Goal: Task Accomplishment & Management: Manage account settings

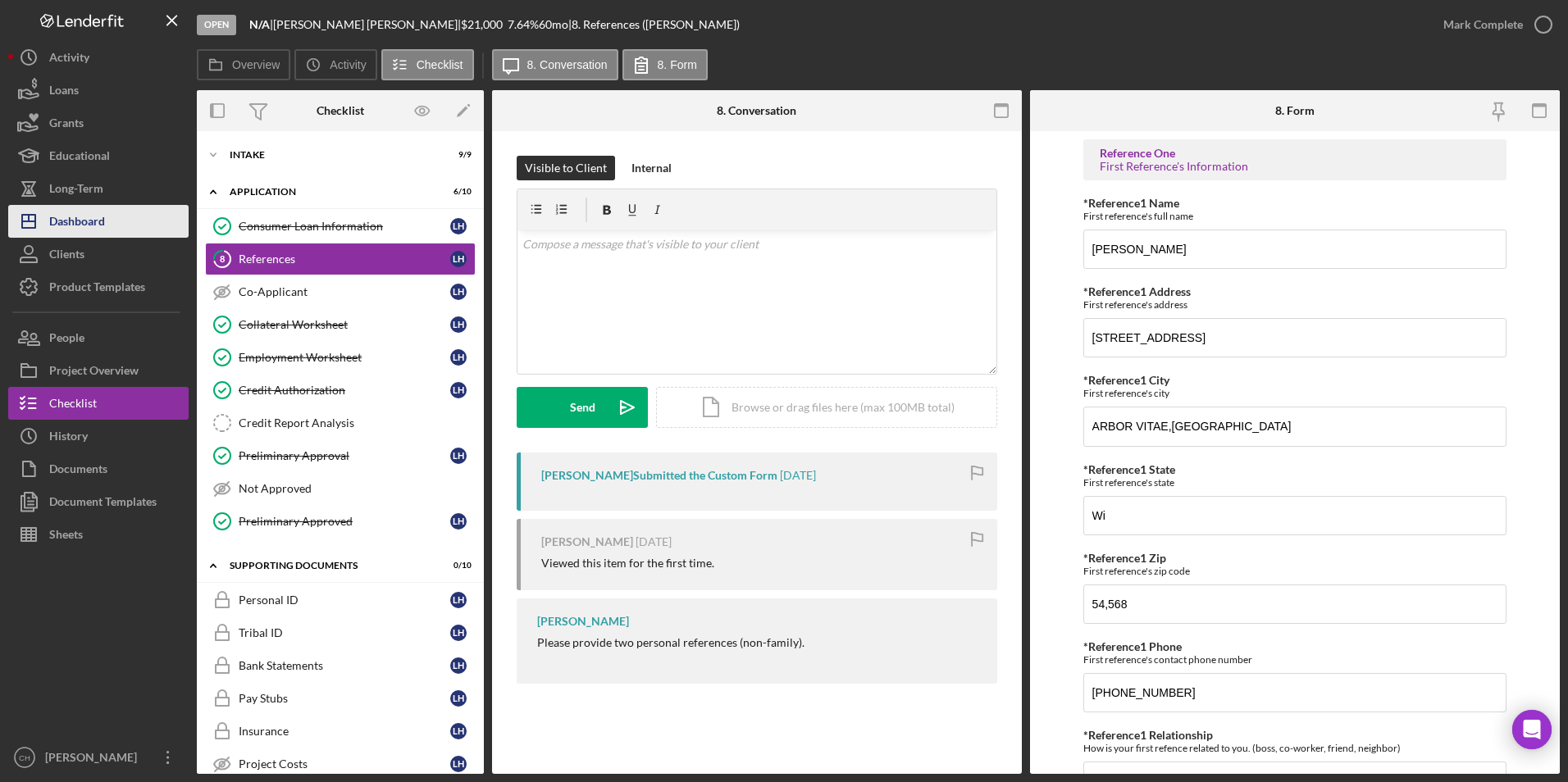
click at [106, 218] on button "Icon/Dashboard Dashboard" at bounding box center [98, 221] width 180 height 33
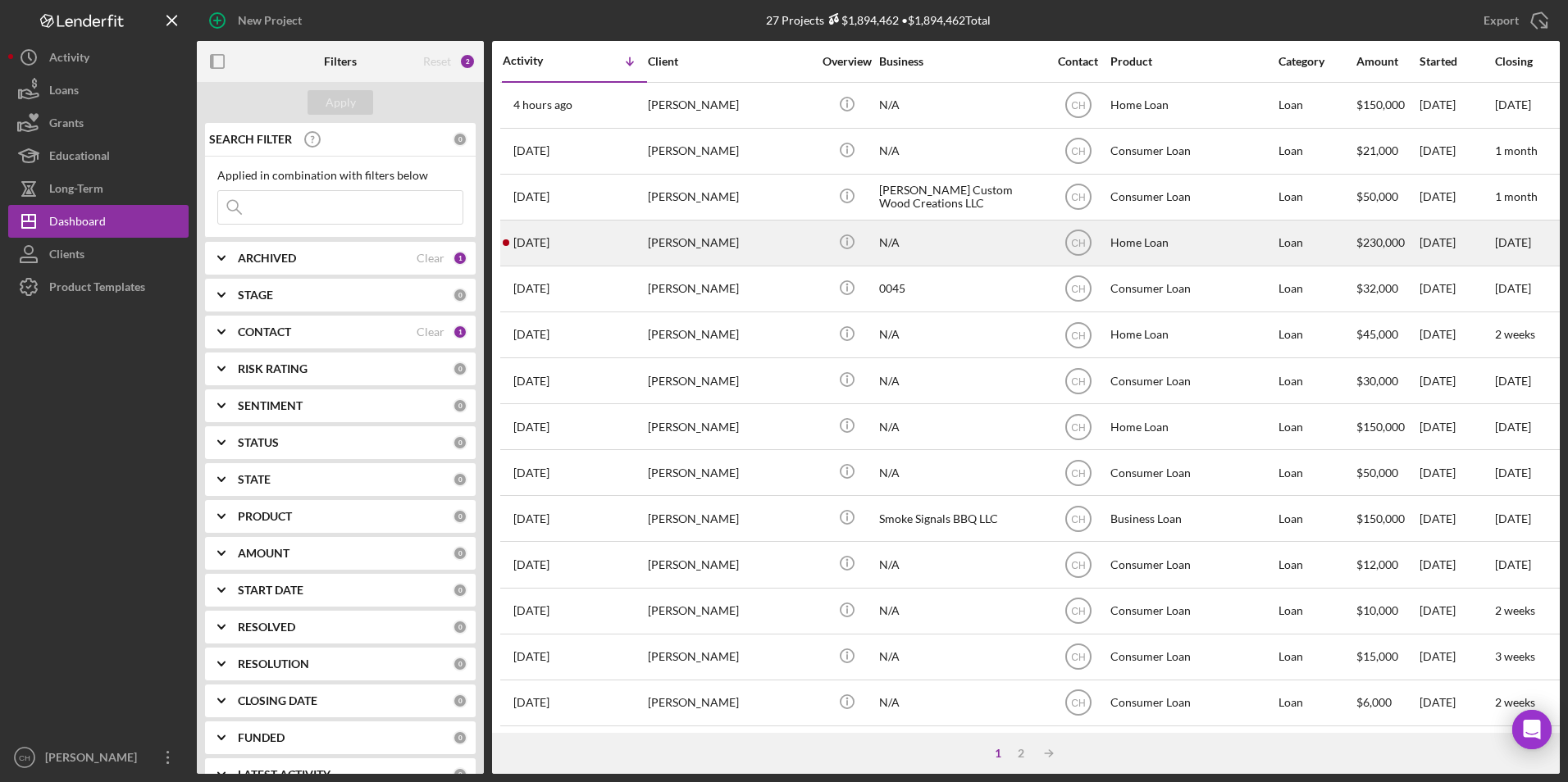
click at [673, 248] on div "[PERSON_NAME]" at bounding box center [730, 243] width 164 height 44
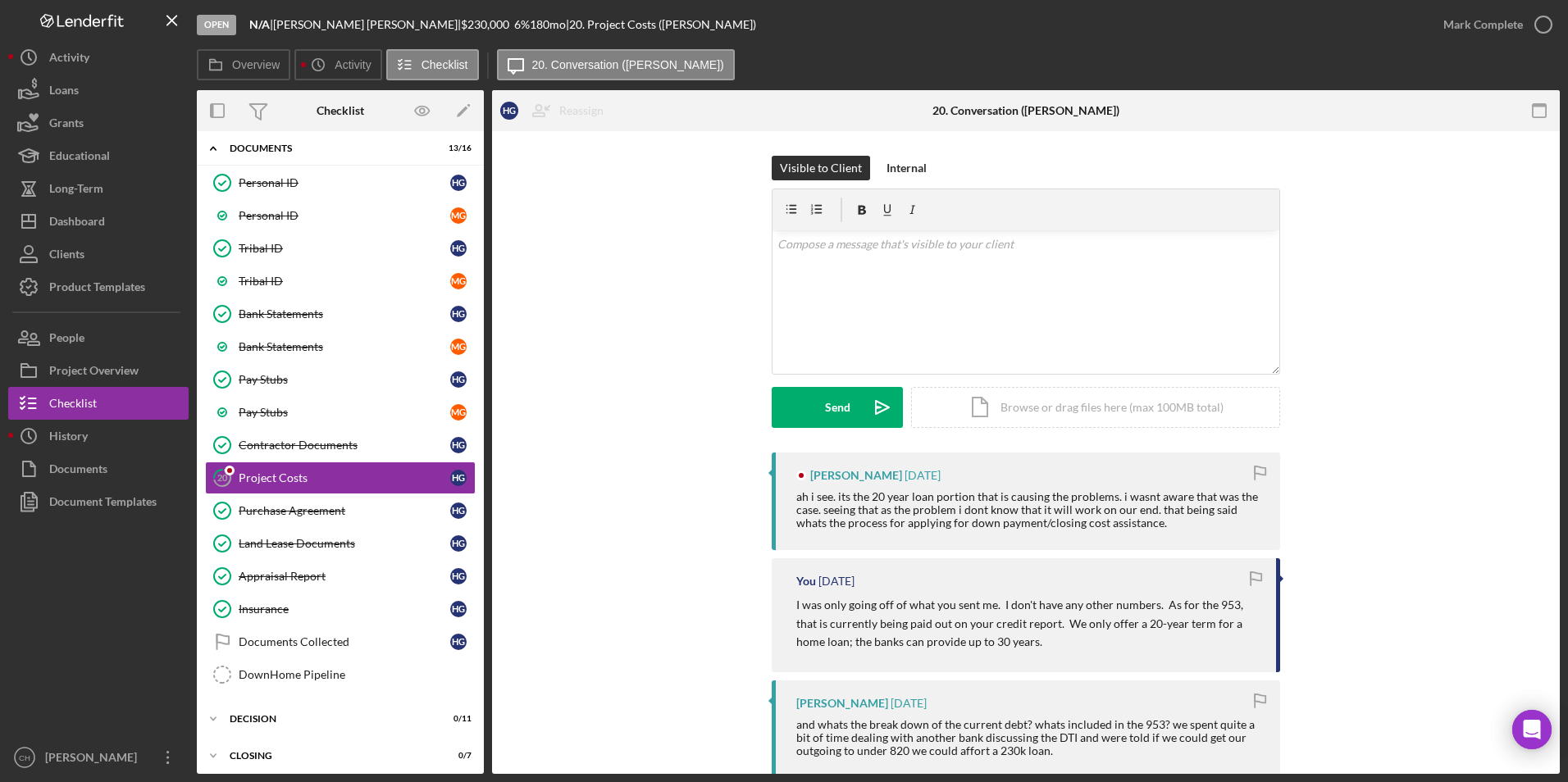
scroll to position [159, 0]
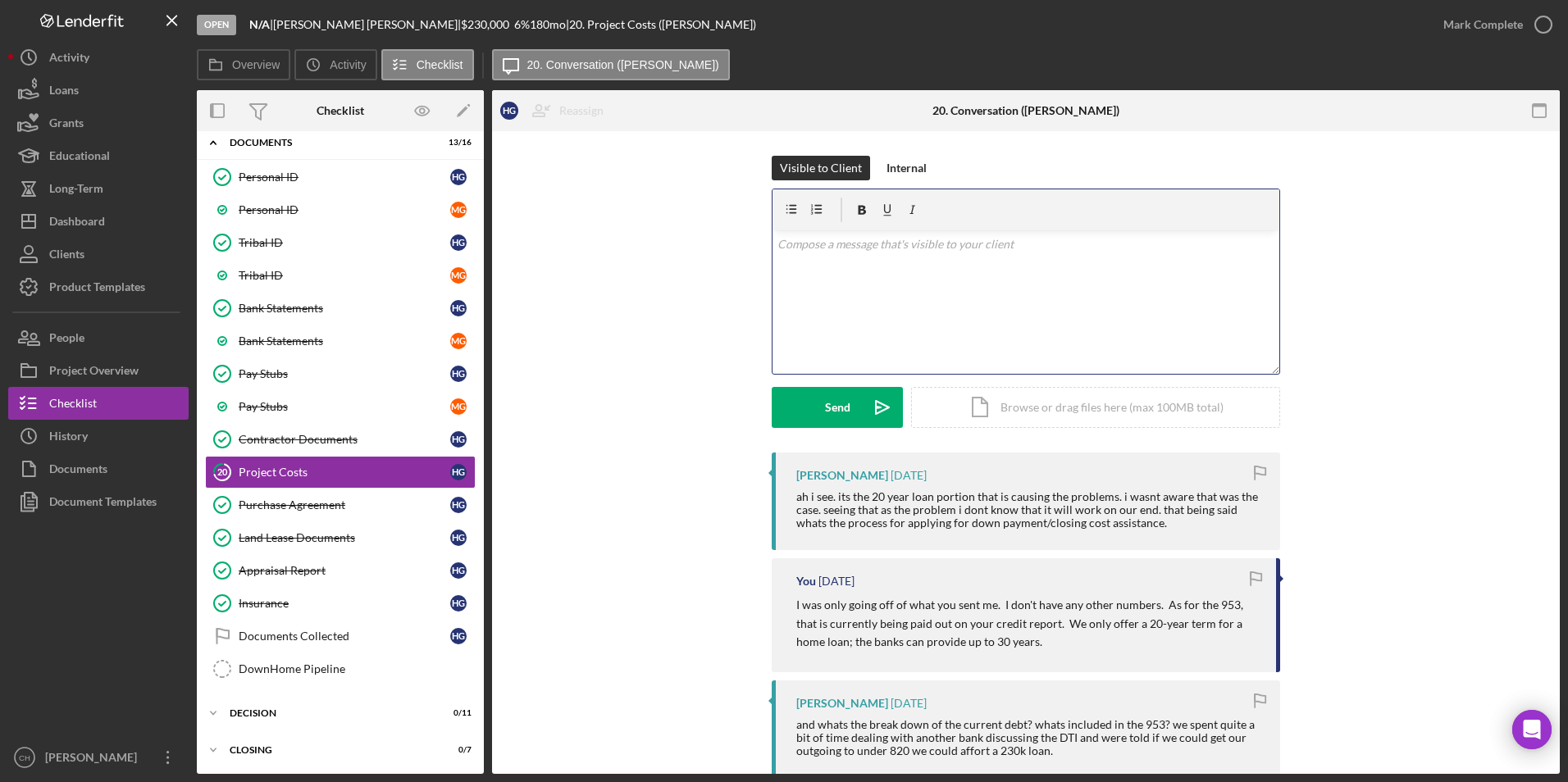
click at [804, 247] on p at bounding box center [1026, 244] width 498 height 18
click at [1175, 243] on p "If you want to call [PERSON_NAME] at [PHONE_NUMBER], she can tell you about the…" at bounding box center [1026, 244] width 498 height 18
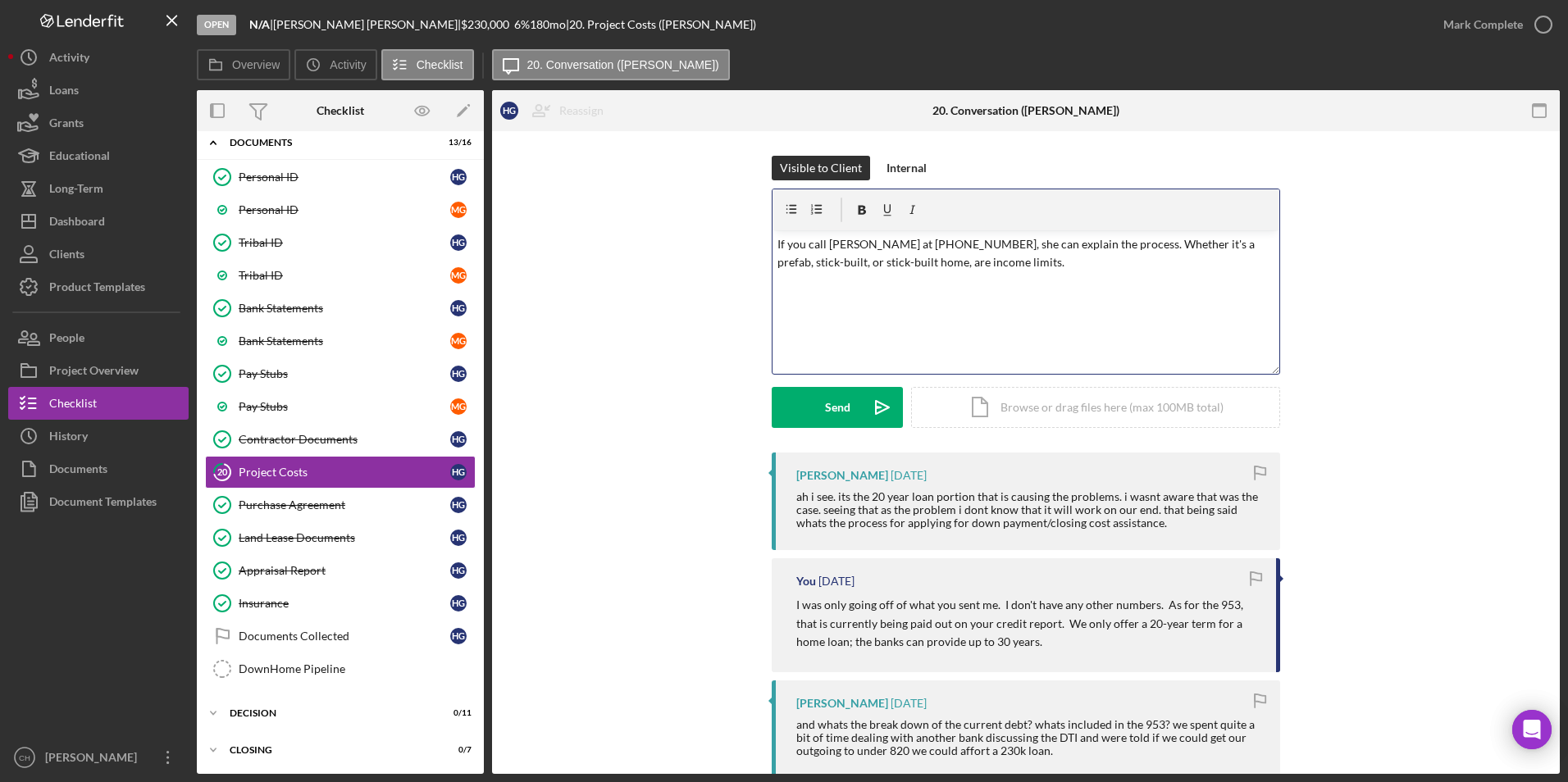
click at [1013, 299] on div "v Color teal Color pink Remove color Add row above Add row below Add column bef…" at bounding box center [1026, 302] width 507 height 144
click at [832, 401] on div "Send" at bounding box center [837, 408] width 25 height 41
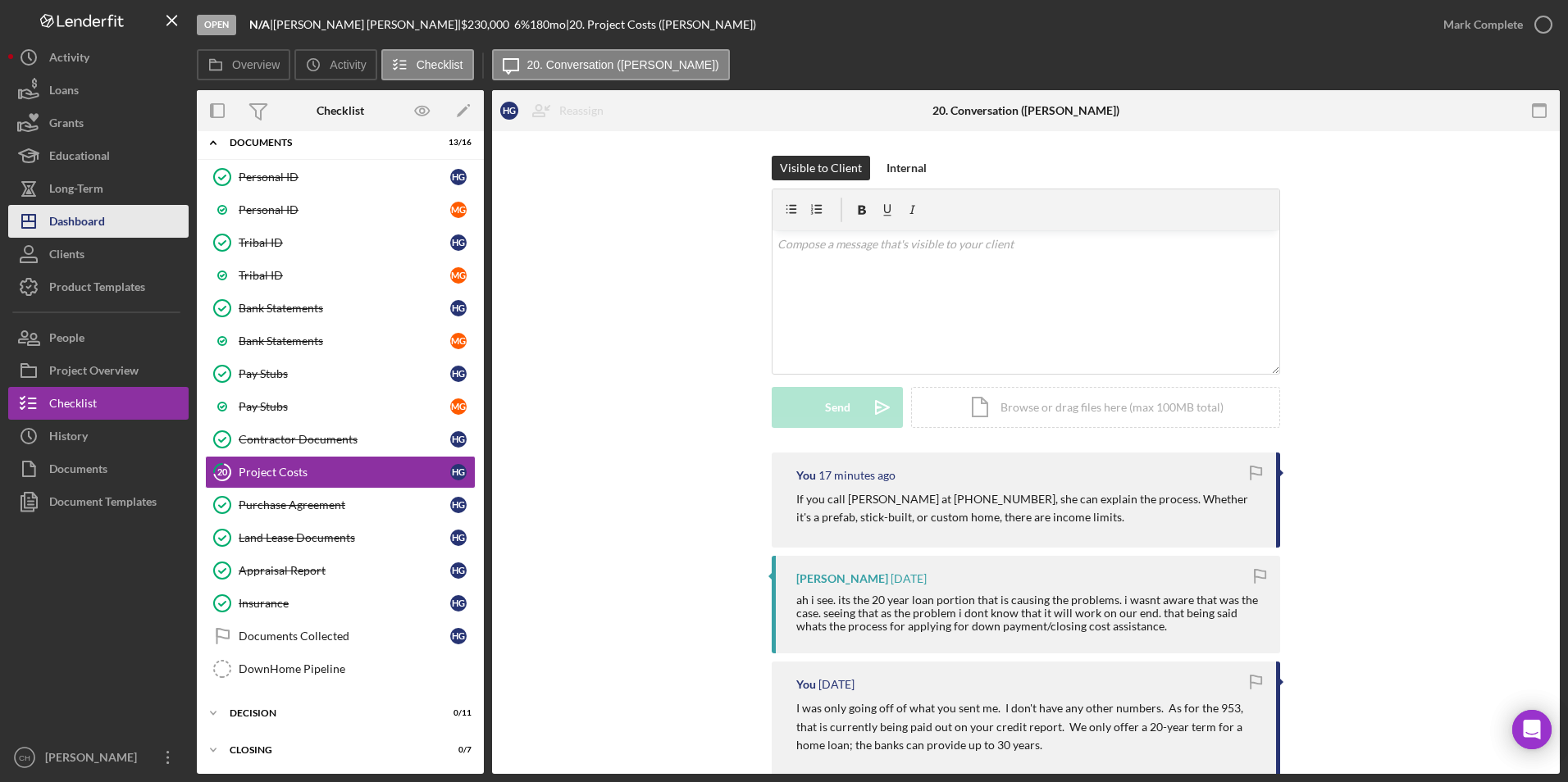
click at [68, 231] on div "Dashboard" at bounding box center [77, 223] width 56 height 37
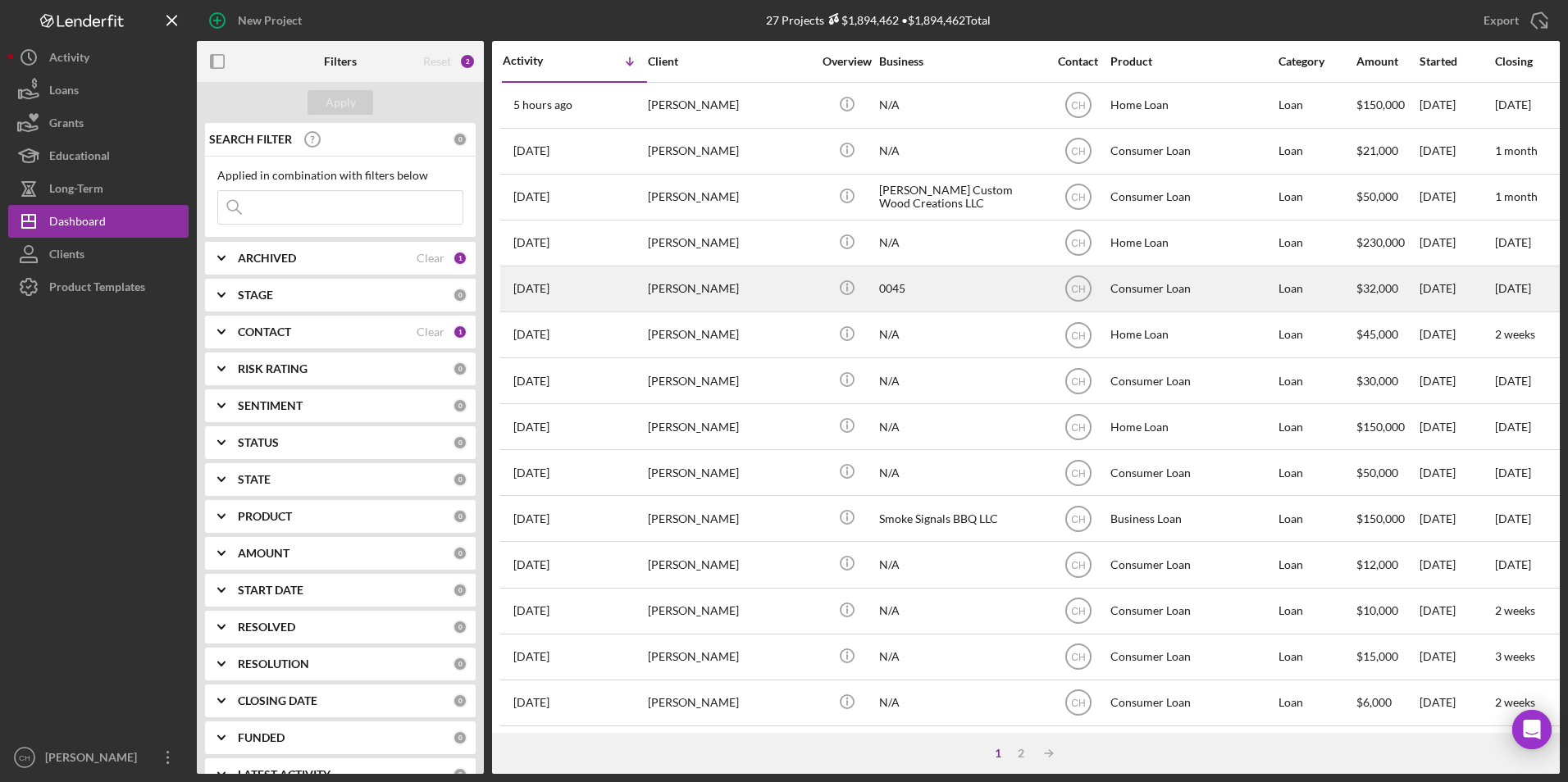
click at [708, 291] on div "[PERSON_NAME]" at bounding box center [730, 289] width 164 height 44
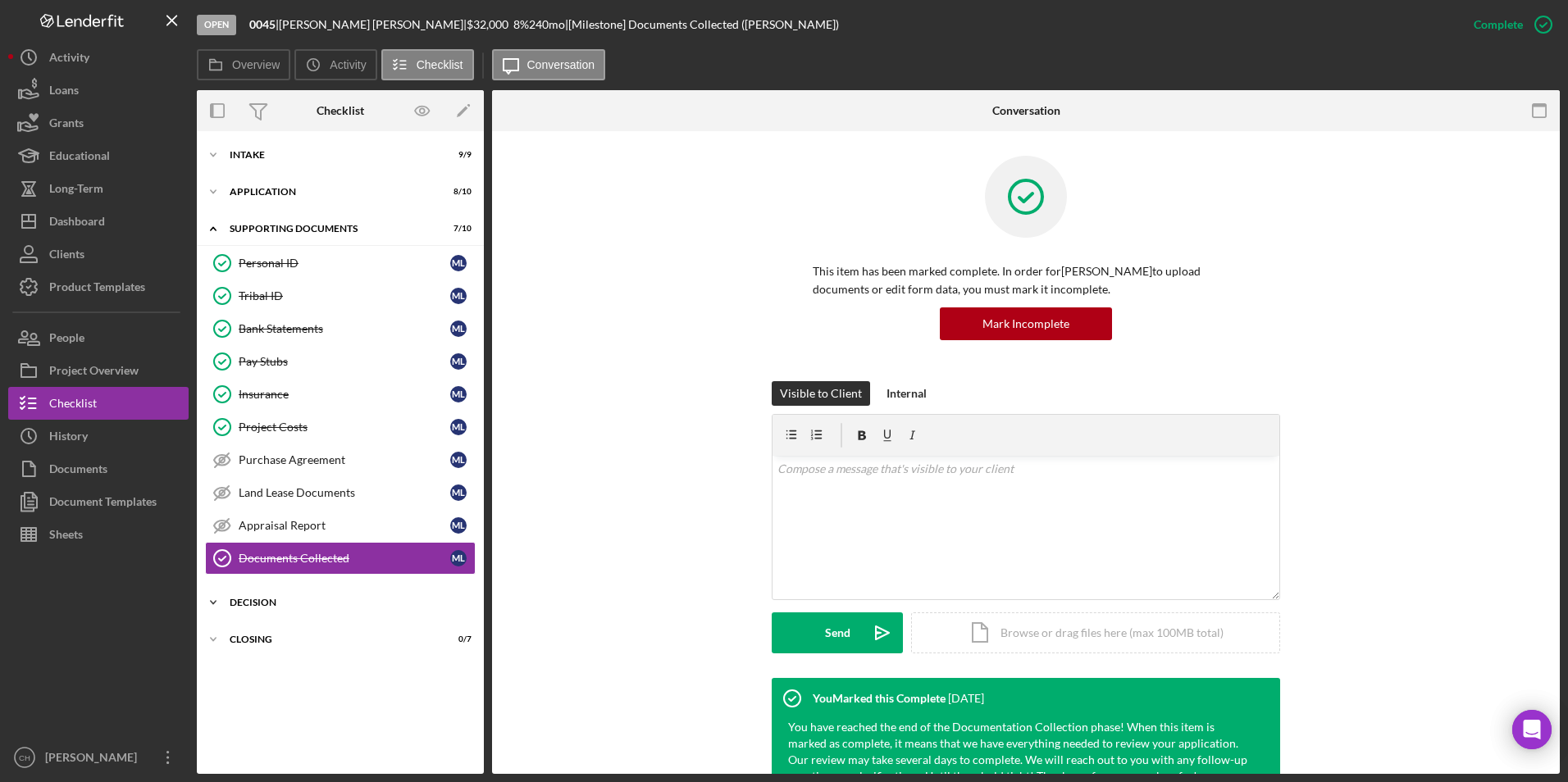
click at [254, 608] on div "Icon/Expander Decision 0 / 12" at bounding box center [340, 603] width 287 height 33
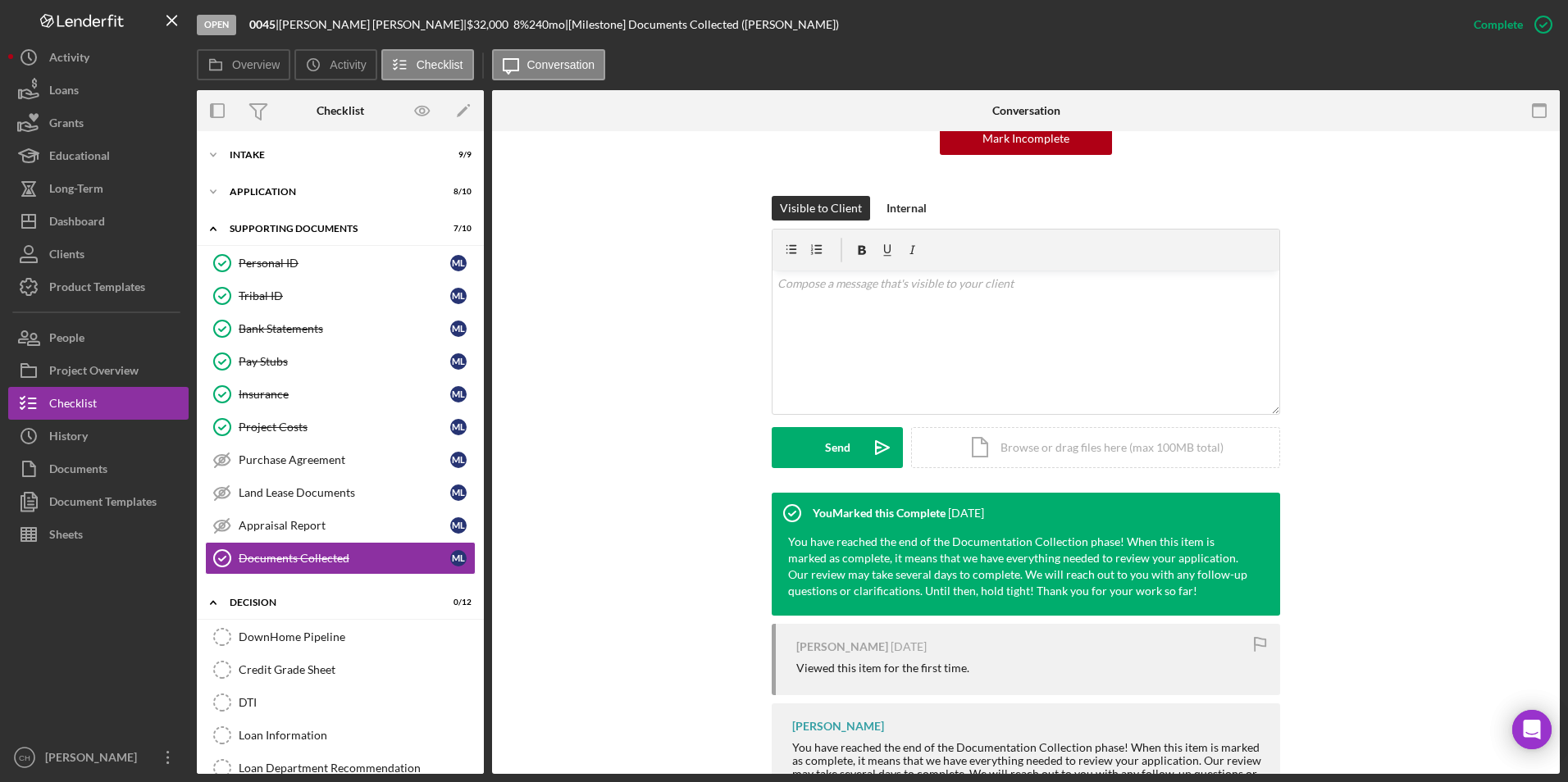
scroll to position [246, 0]
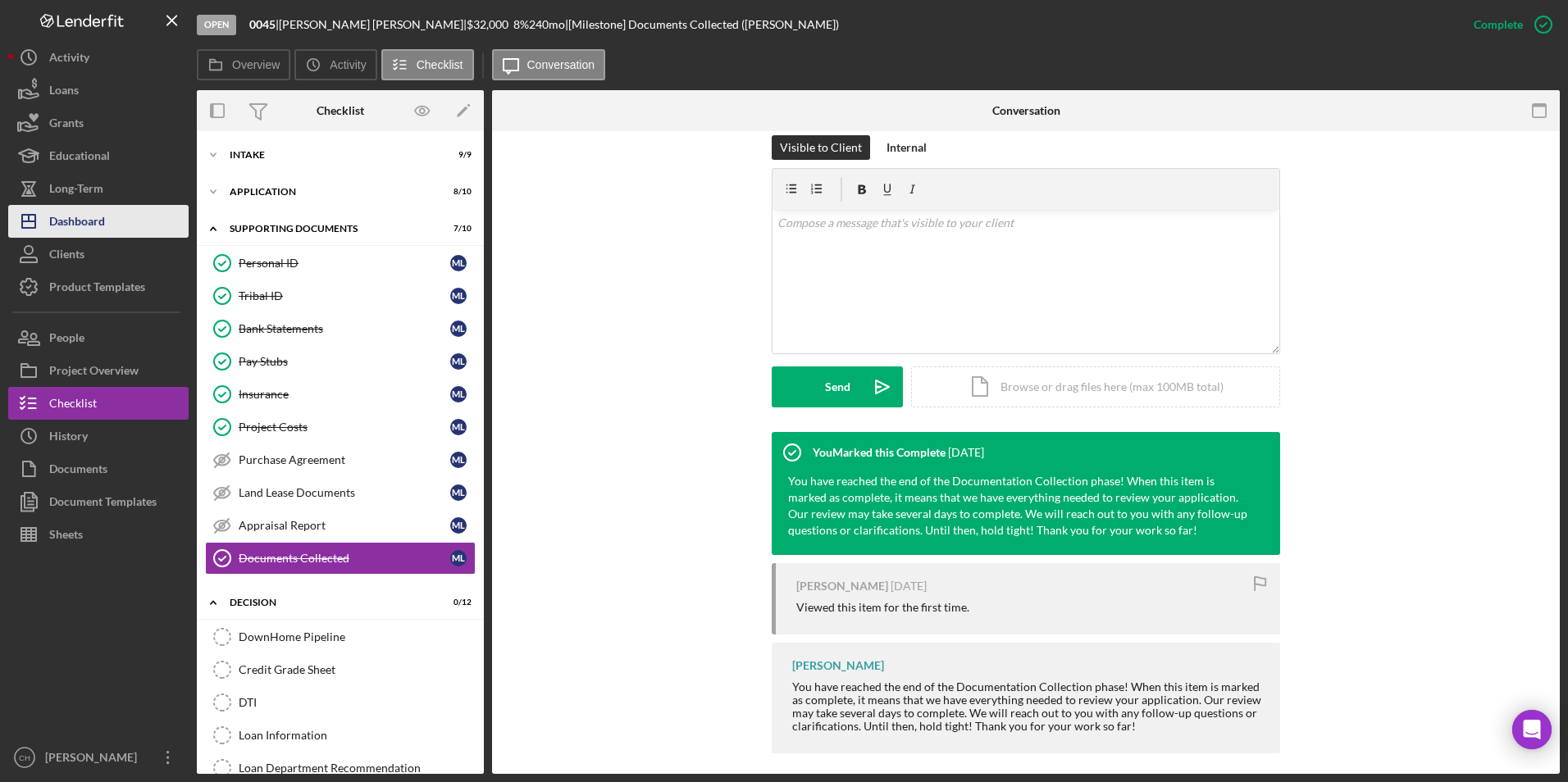
click at [80, 218] on div "Dashboard" at bounding box center [77, 223] width 56 height 37
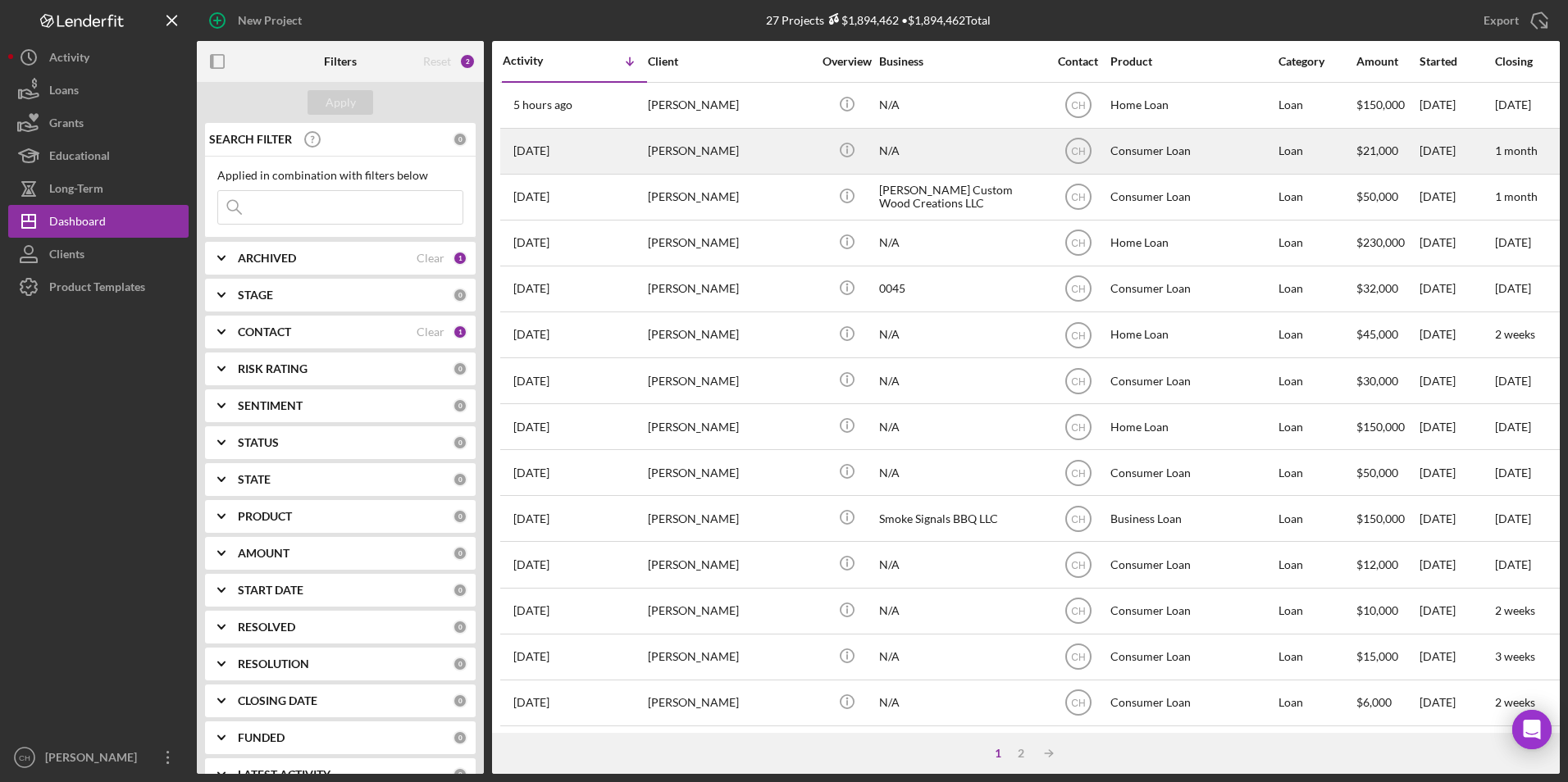
click at [737, 150] on div "[PERSON_NAME]" at bounding box center [730, 152] width 164 height 44
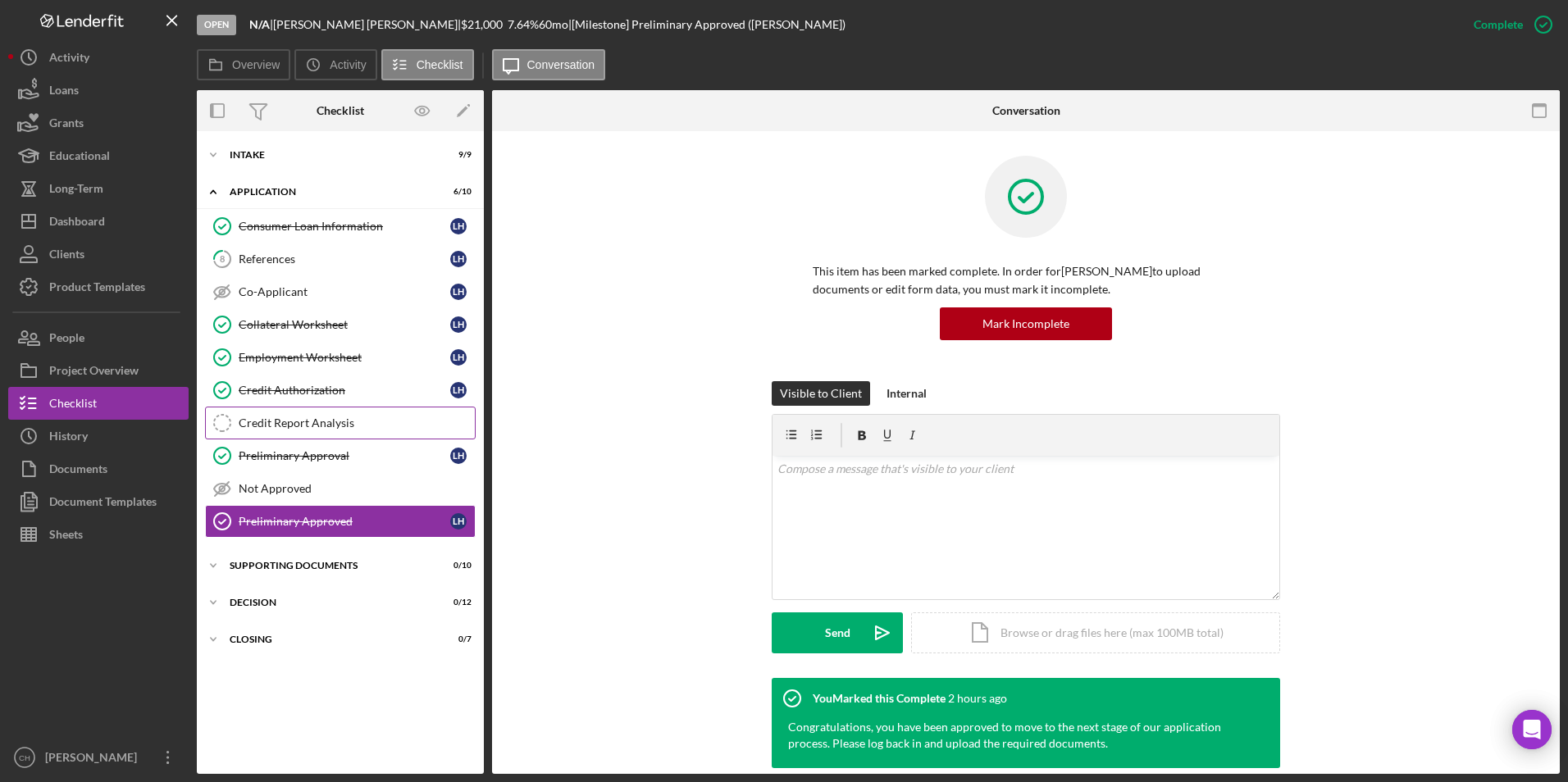
click at [285, 416] on div "Credit Report Analysis" at bounding box center [356, 422] width 236 height 13
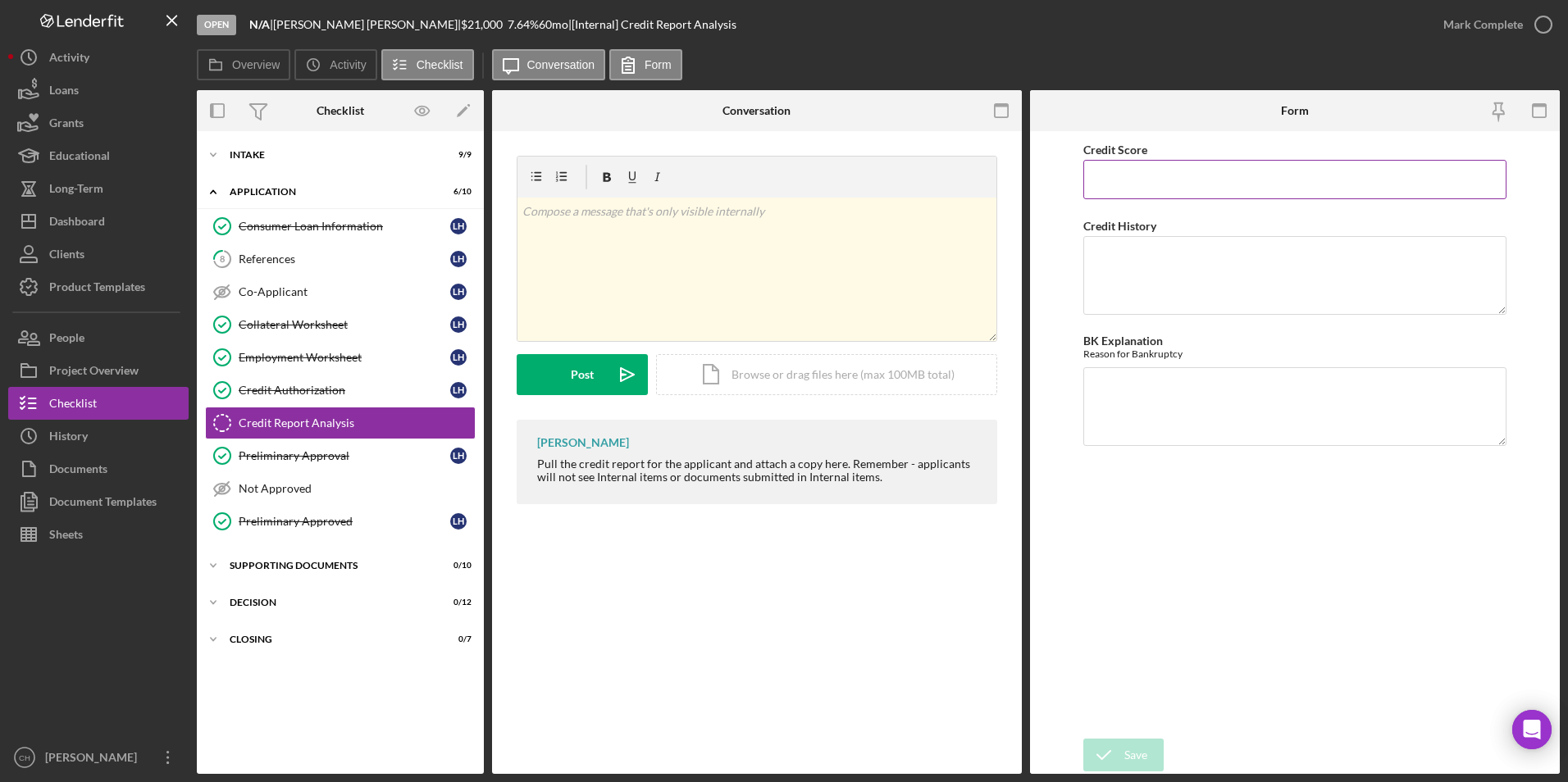
click at [1175, 172] on input "Credit Score" at bounding box center [1295, 179] width 424 height 39
type input "683"
type textarea "Has one that is closed by credit grantor. No late payments, or collections"
type textarea "NA"
click at [1117, 760] on icon "submit" at bounding box center [1103, 755] width 41 height 41
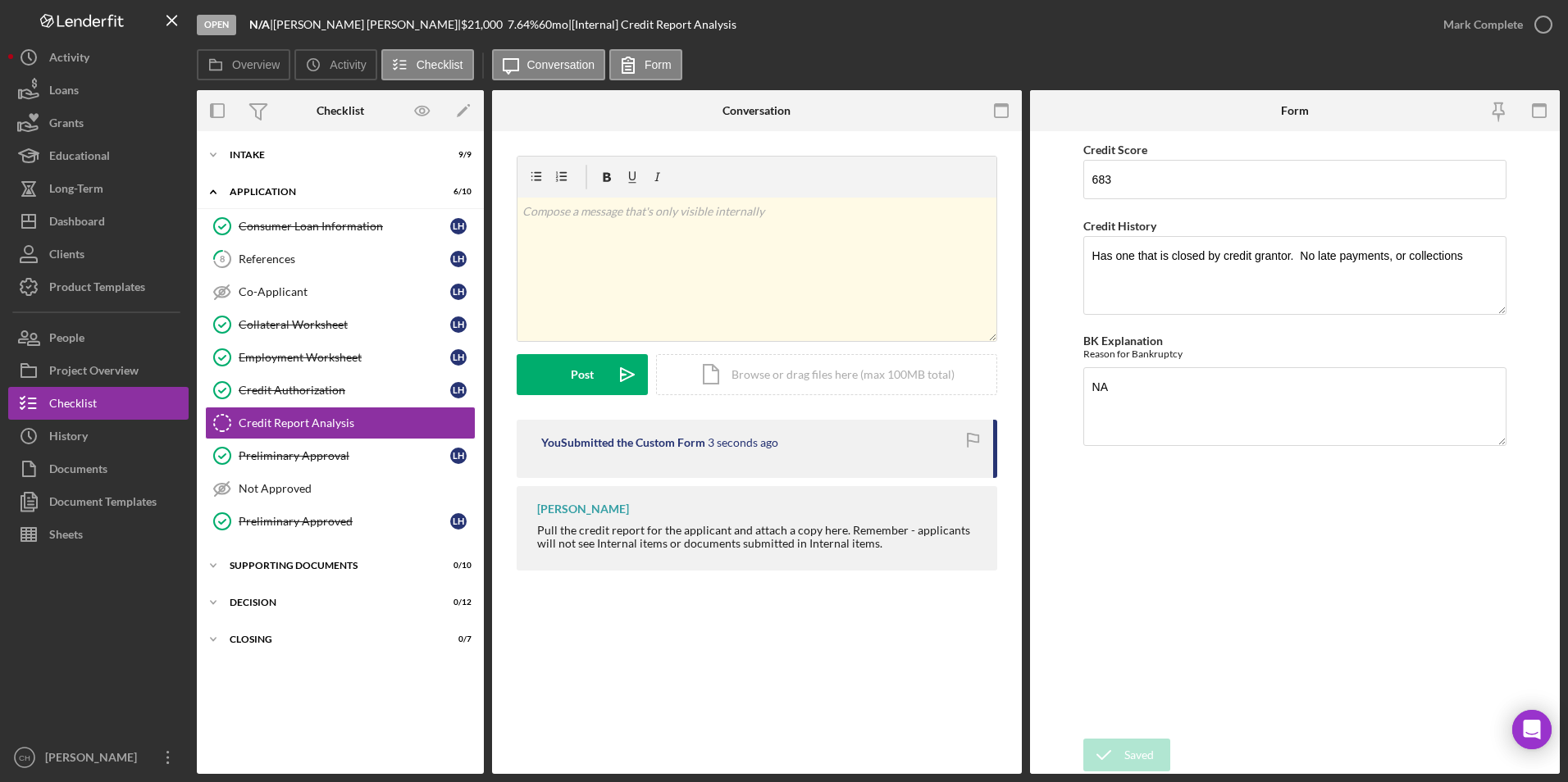
click at [1489, 24] on div "Mark Complete" at bounding box center [1482, 24] width 79 height 33
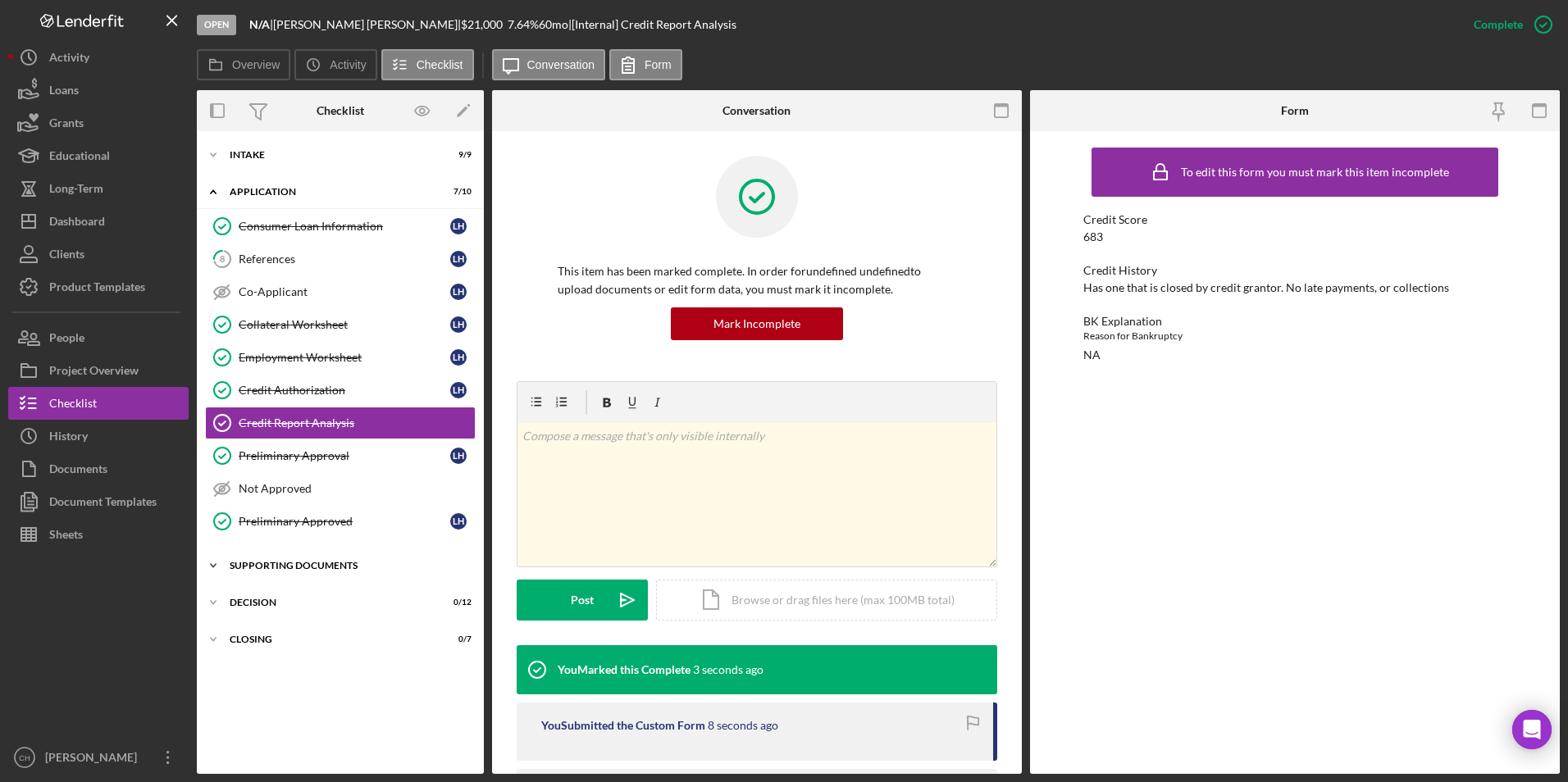
click at [261, 564] on div "Supporting Documents" at bounding box center [347, 565] width 233 height 10
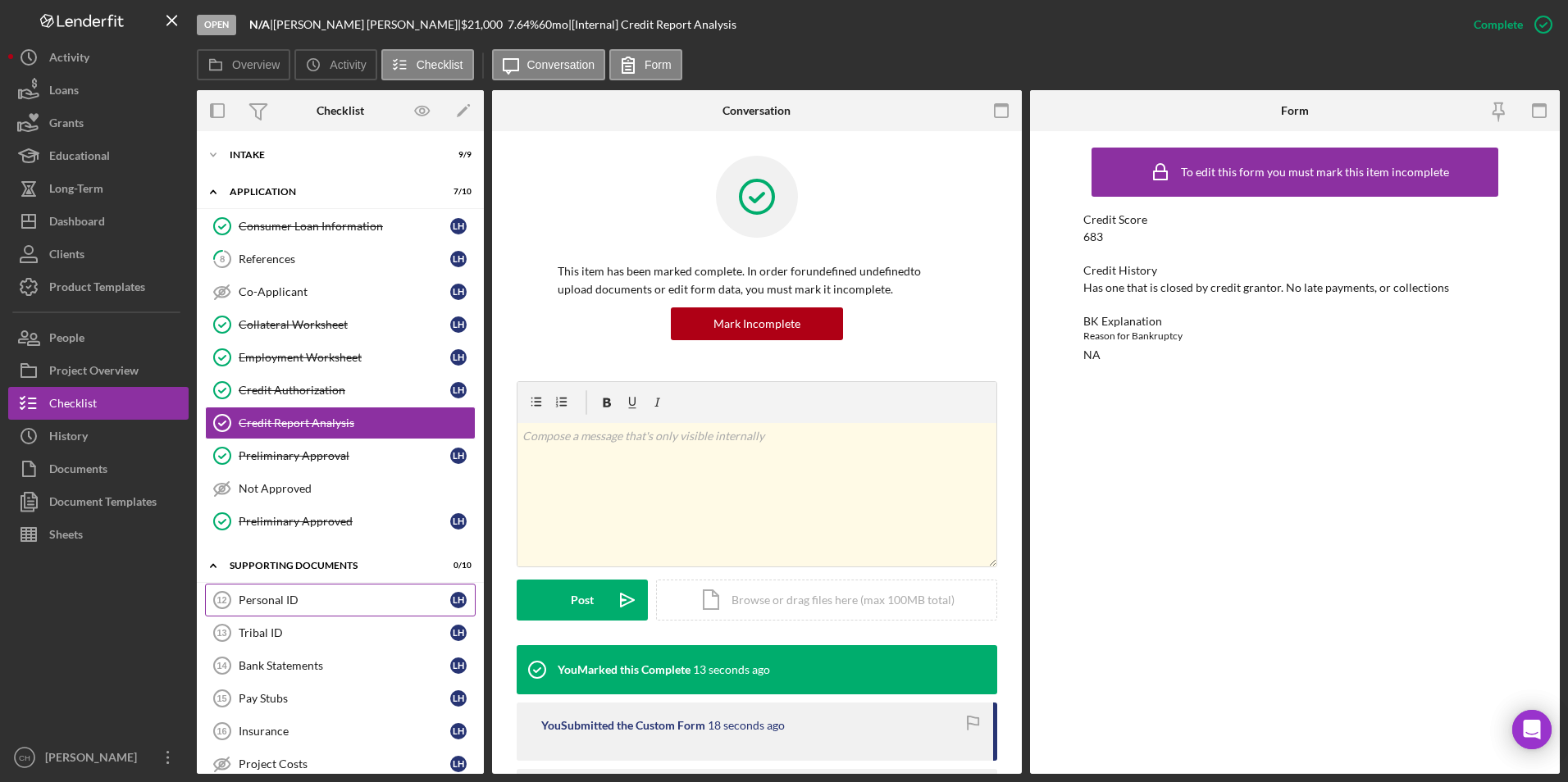
click at [280, 603] on div "Personal ID" at bounding box center [344, 600] width 212 height 13
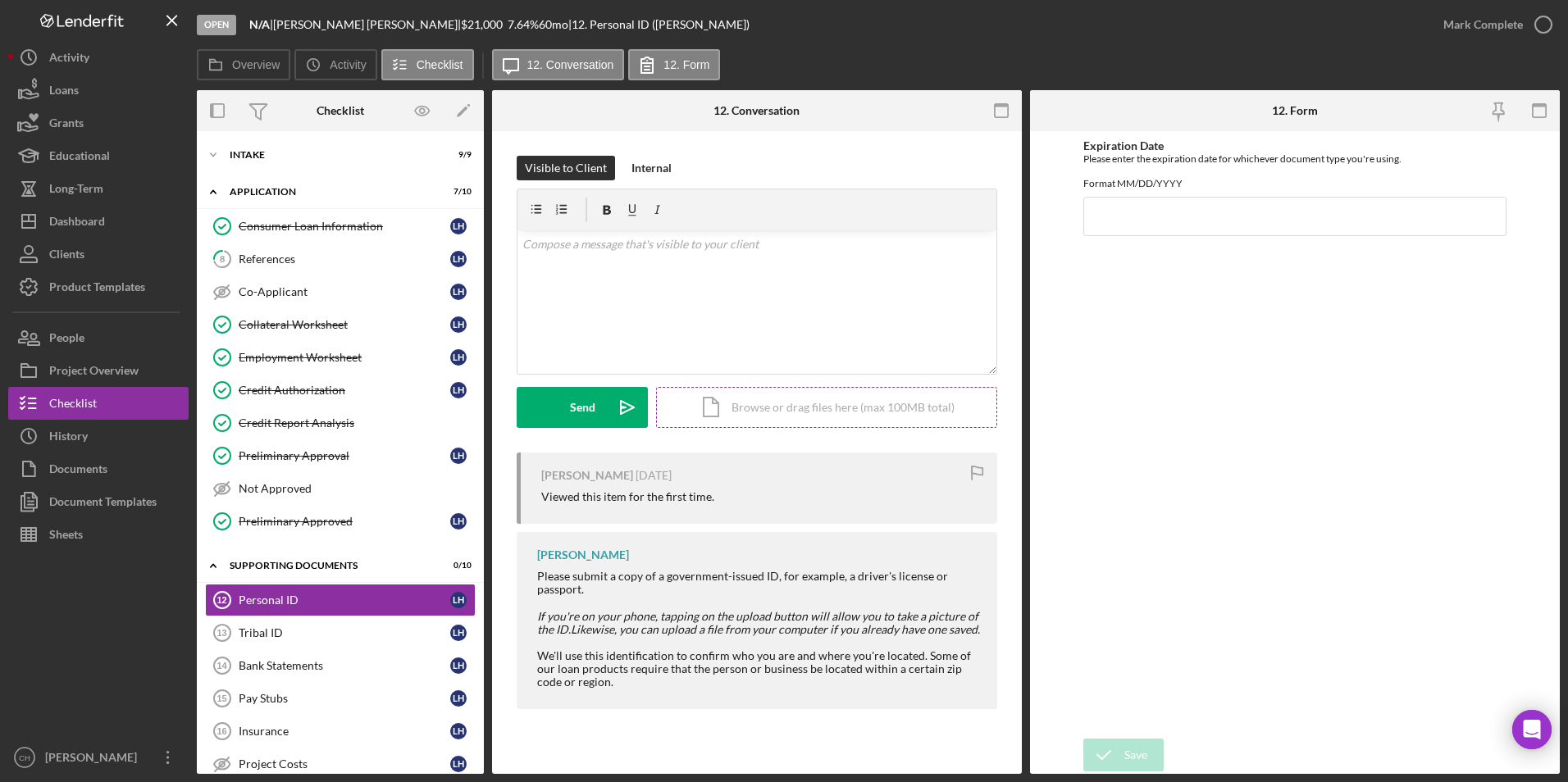
click at [806, 402] on div "Icon/Document Browse or drag files here (max 100MB total) Tap to choose files o…" at bounding box center [826, 408] width 341 height 41
click at [580, 404] on div "Upload" at bounding box center [582, 408] width 37 height 41
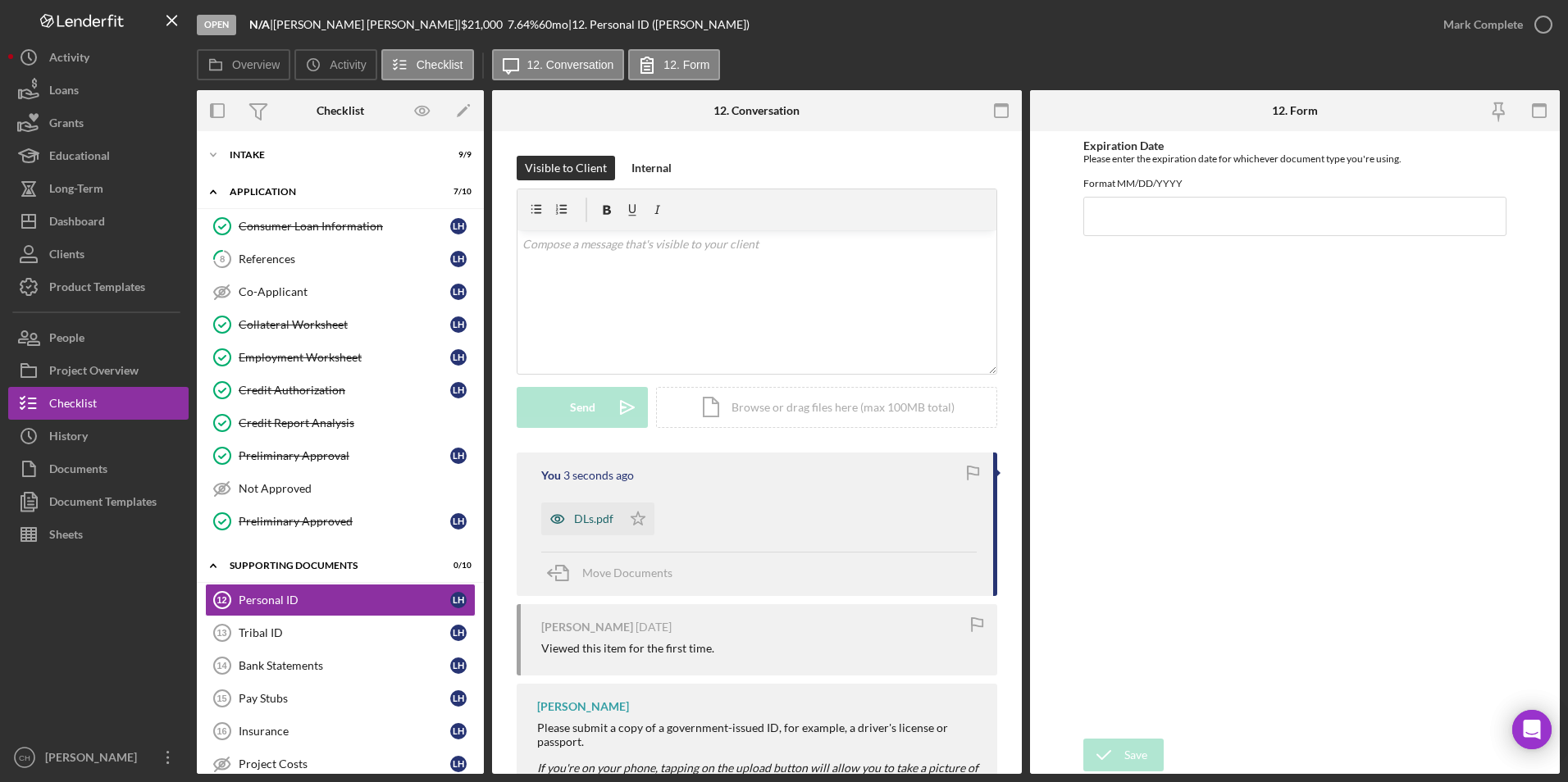
click at [599, 516] on div "DLs.pdf" at bounding box center [593, 519] width 39 height 13
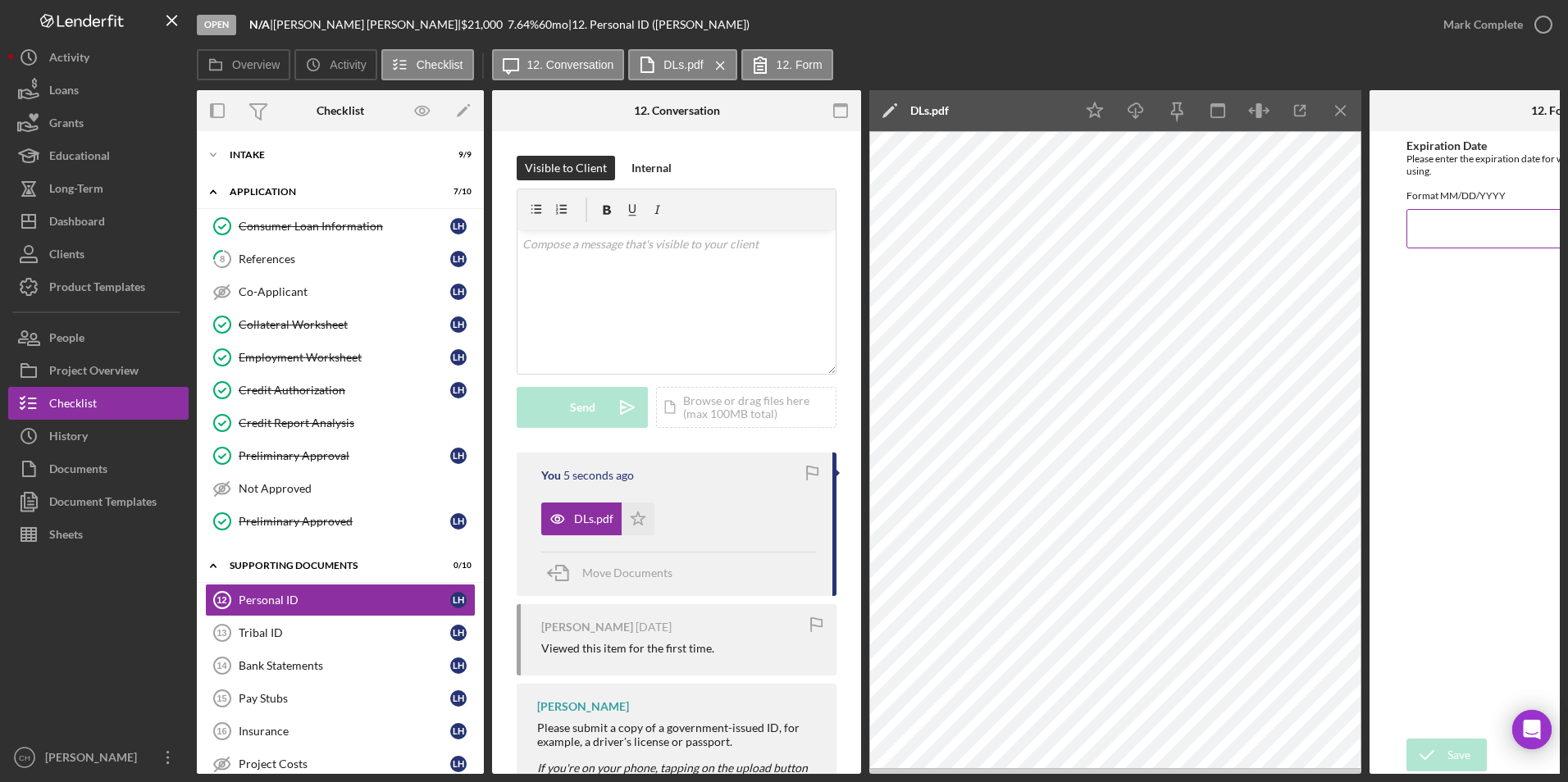
click at [1447, 233] on input "Expiration Date" at bounding box center [1553, 228] width 295 height 39
type input "[DATE]"
click at [1446, 752] on button "Save" at bounding box center [1446, 756] width 80 height 33
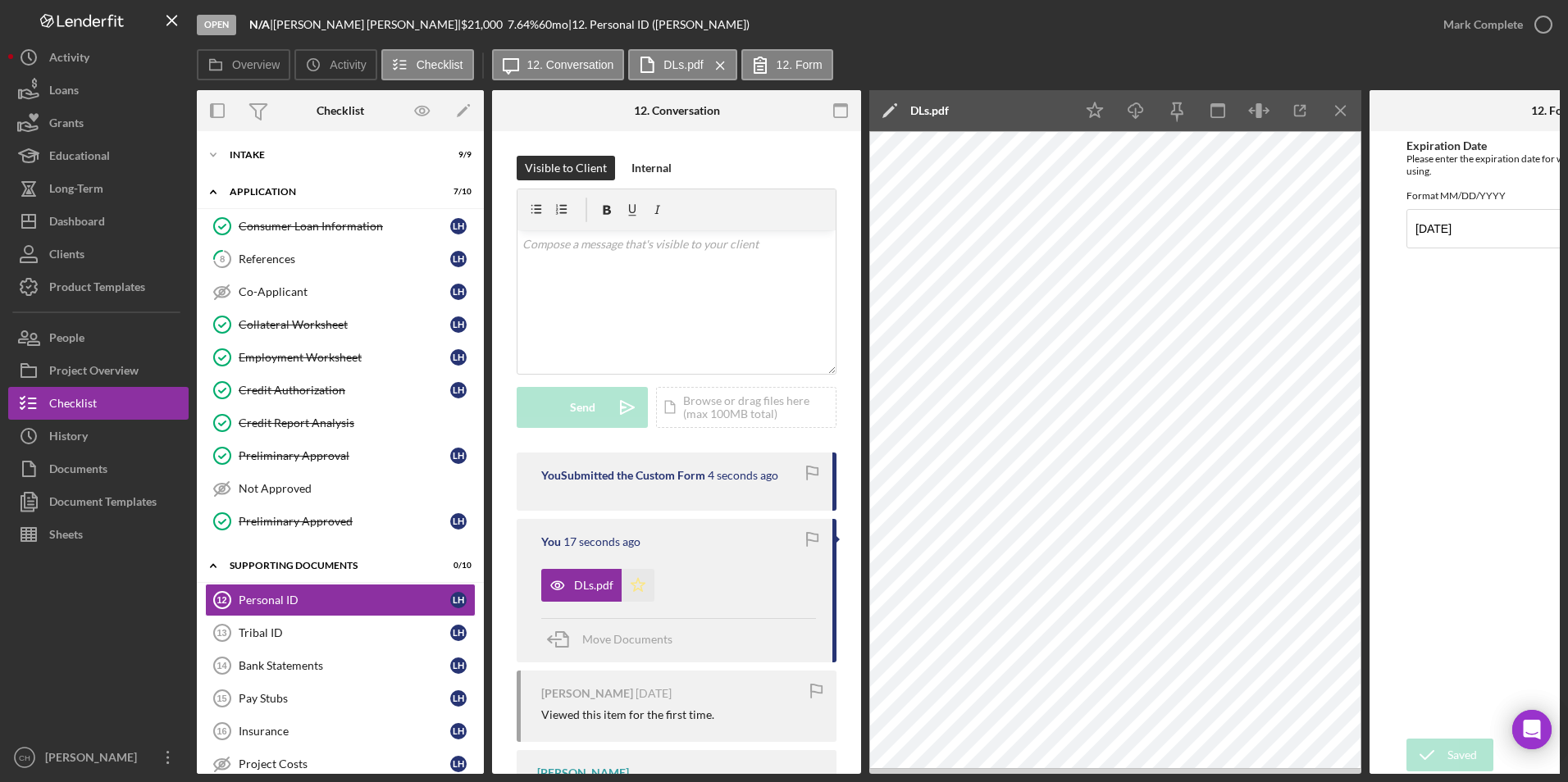
click at [649, 583] on icon "Icon/Star" at bounding box center [638, 586] width 33 height 33
click at [1133, 109] on icon "Icon/Download" at bounding box center [1136, 111] width 37 height 37
click at [1466, 27] on div "Mark Complete" at bounding box center [1482, 24] width 79 height 33
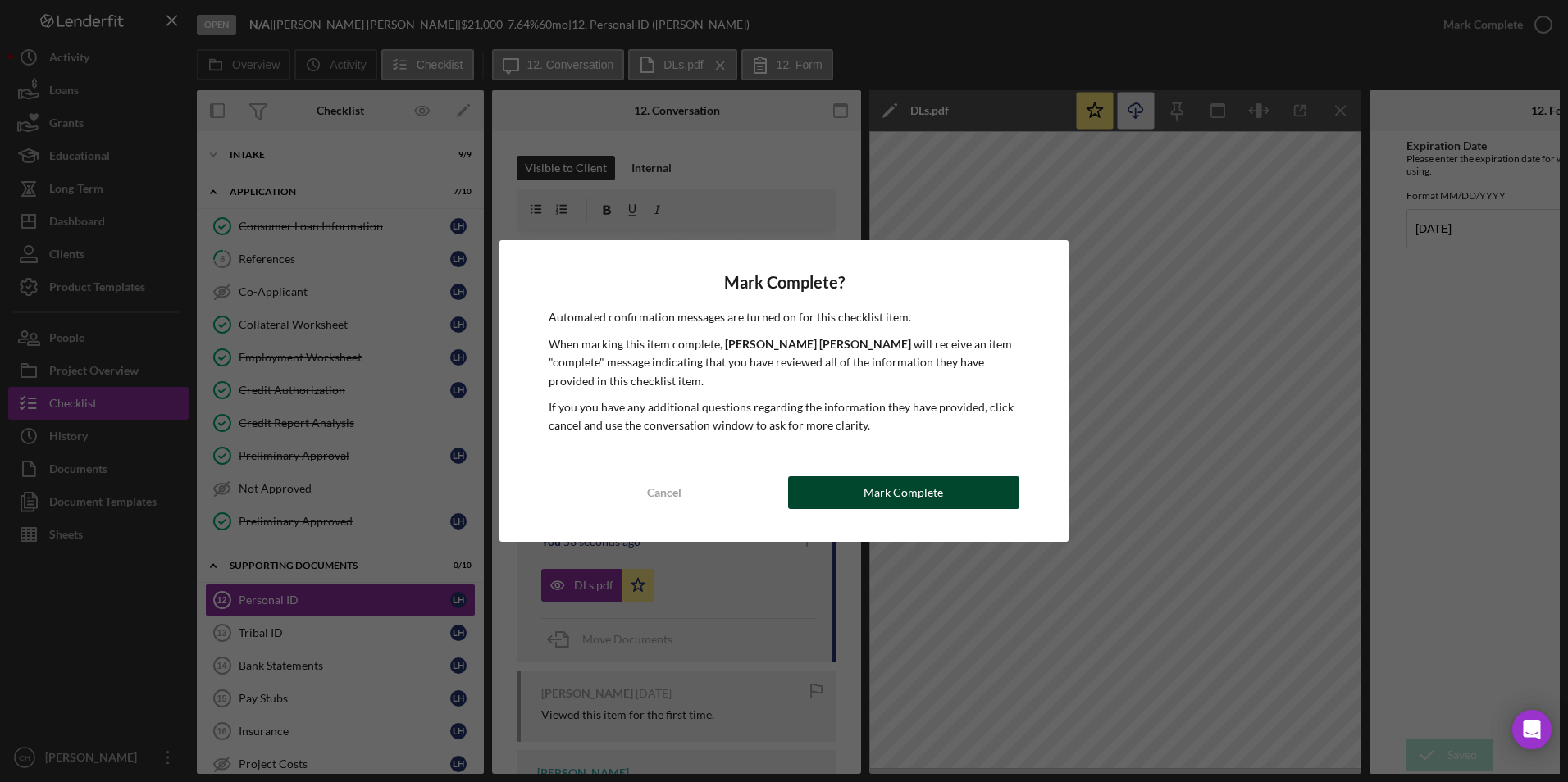
click at [932, 498] on div "Mark Complete" at bounding box center [903, 493] width 79 height 33
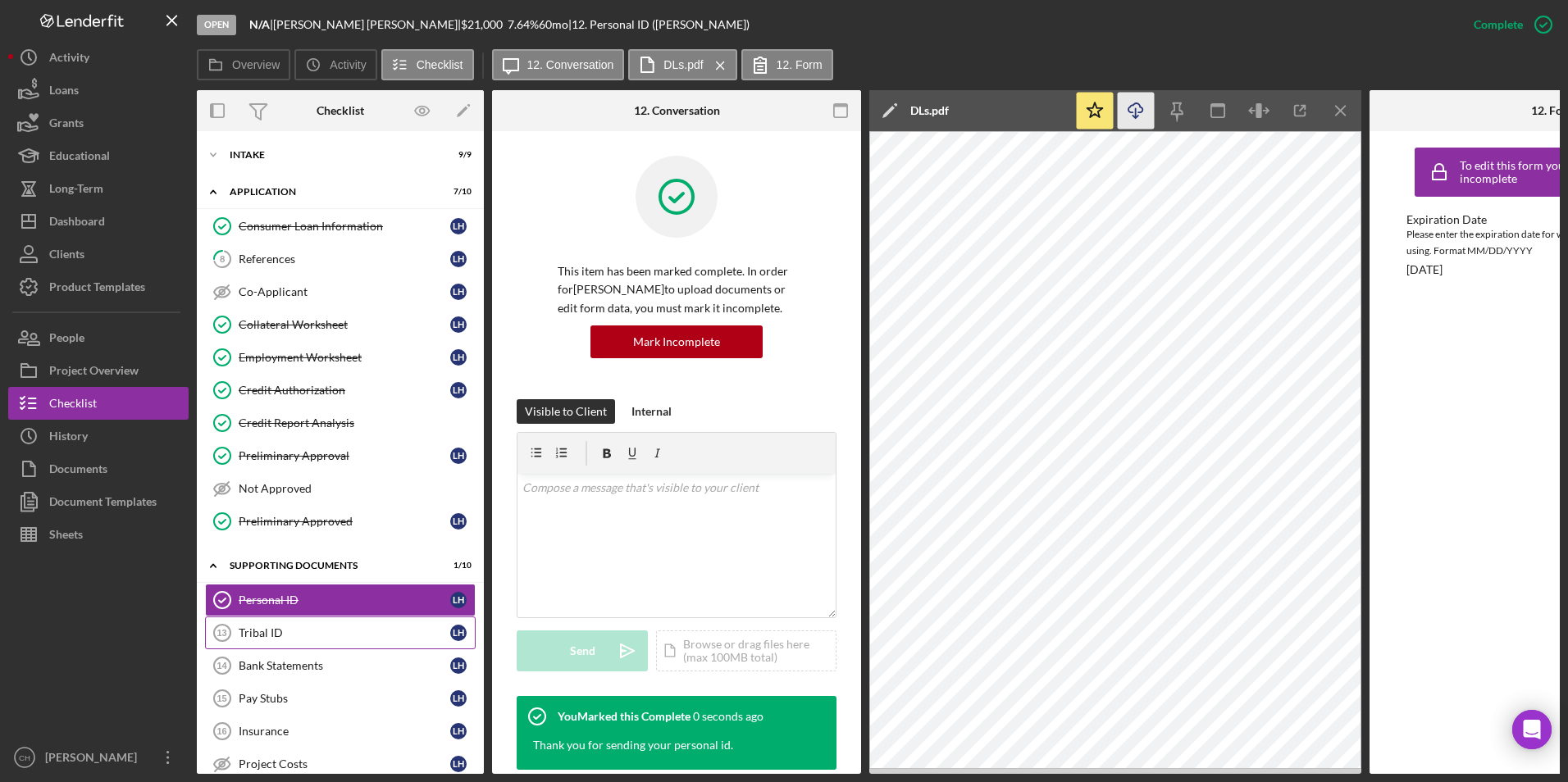
click at [256, 632] on div "Tribal ID" at bounding box center [344, 633] width 212 height 13
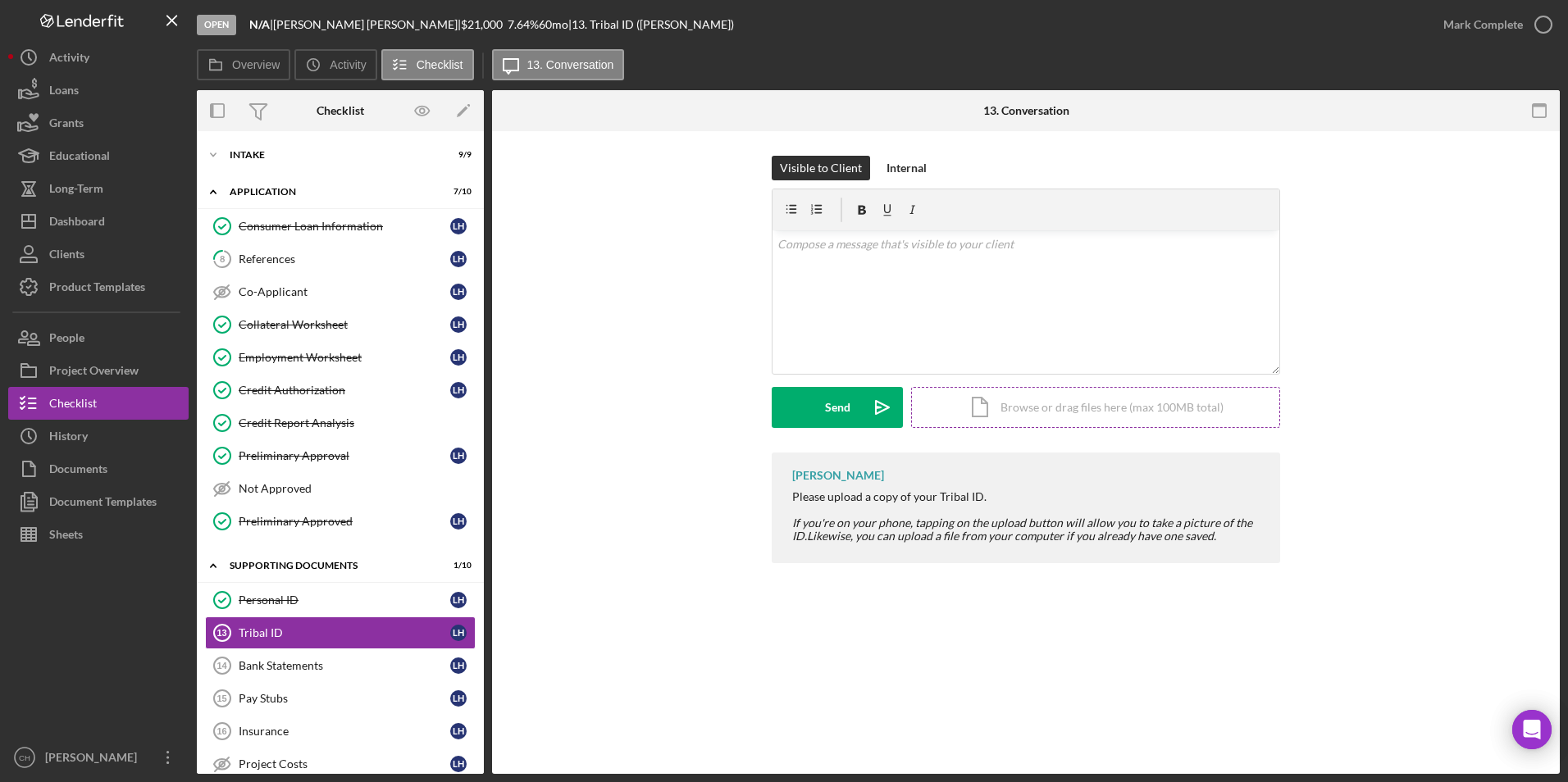
click at [1079, 415] on div "Icon/Document Browse or drag files here (max 100MB total) Tap to choose files o…" at bounding box center [1095, 408] width 369 height 41
click at [838, 402] on div "Upload" at bounding box center [838, 408] width 37 height 41
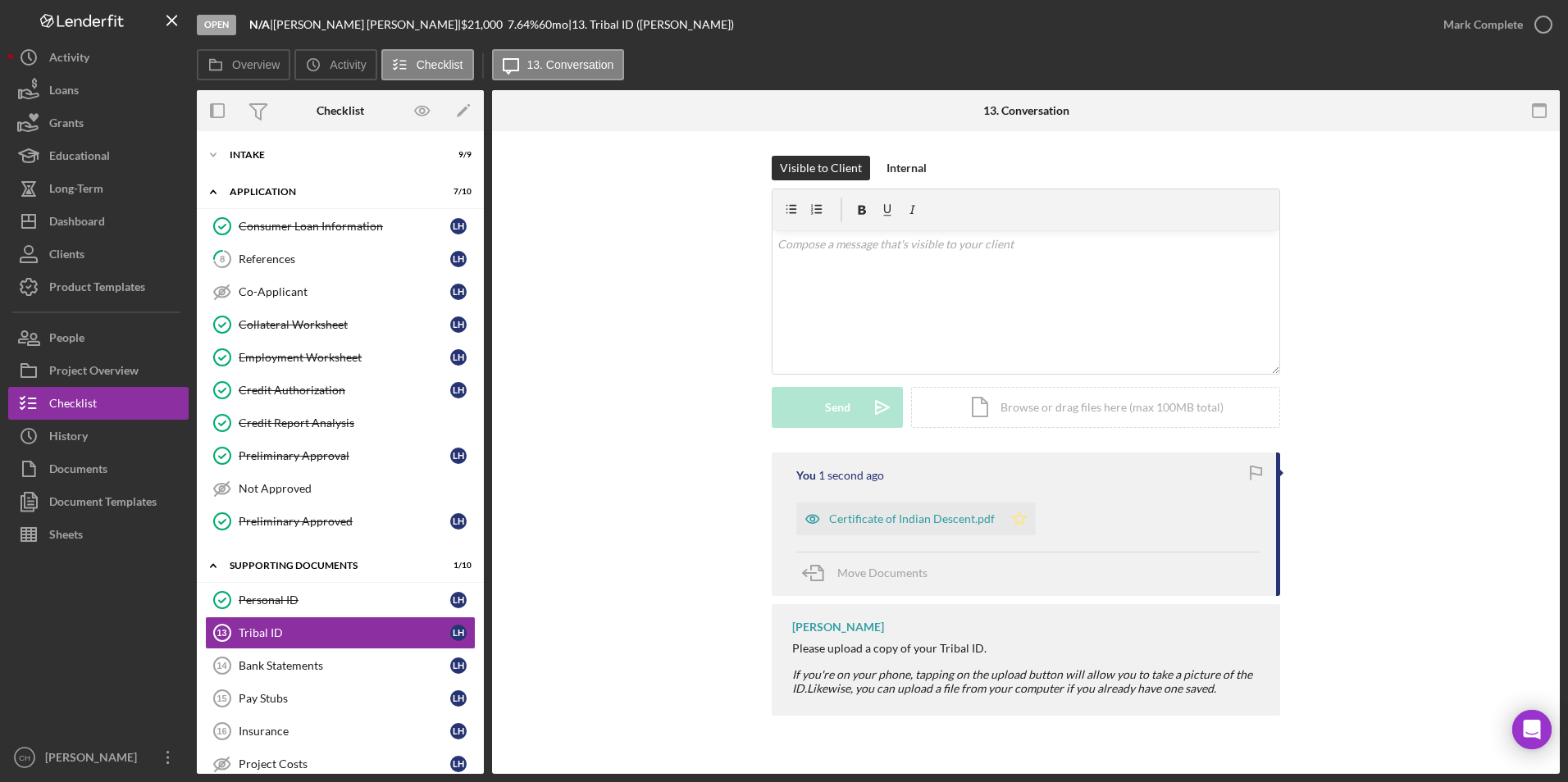
click at [1021, 518] on polygon "button" at bounding box center [1020, 518] width 14 height 13
click at [1458, 24] on div "Mark Complete" at bounding box center [1482, 24] width 79 height 33
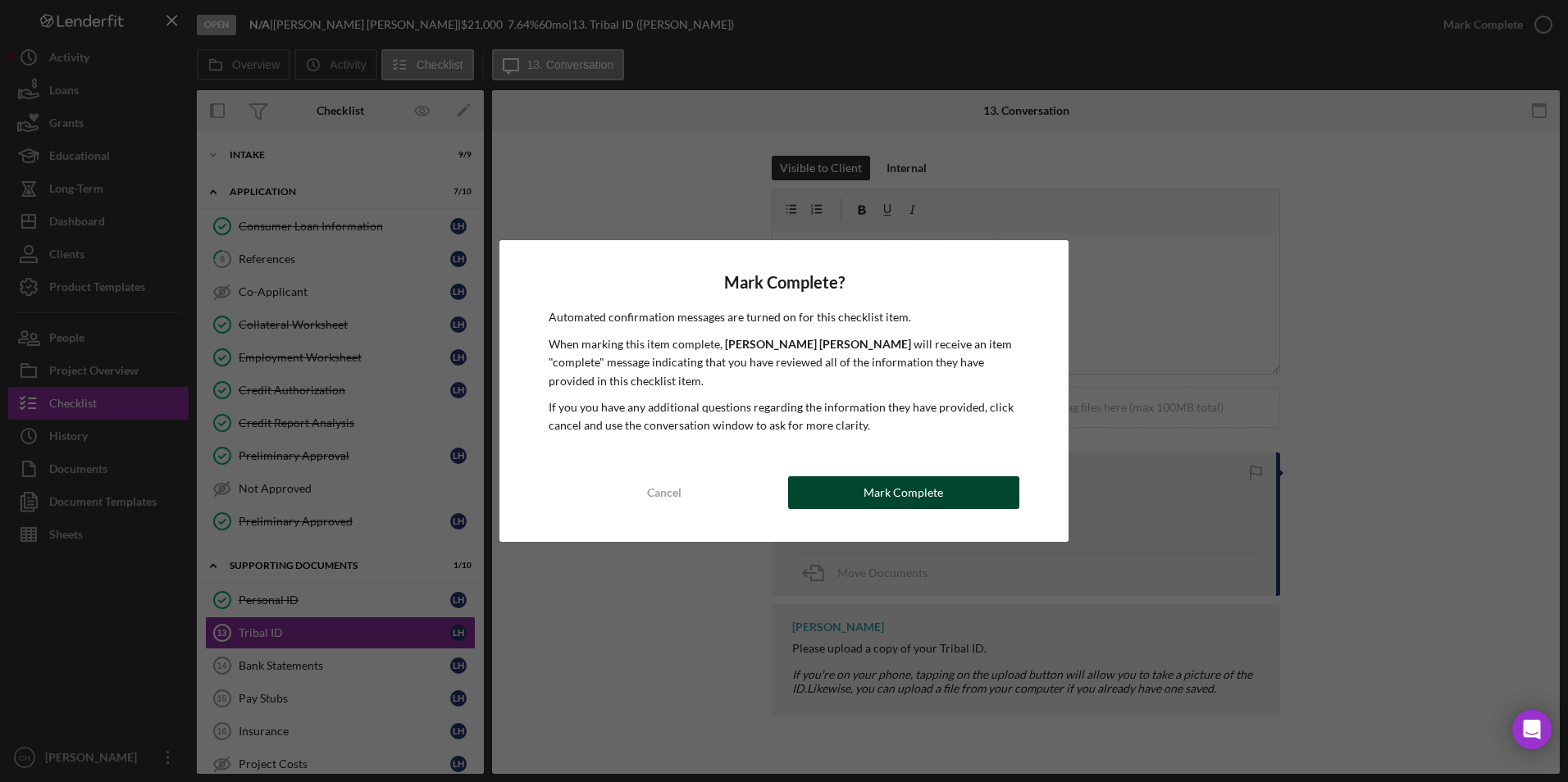
click at [932, 487] on div "Mark Complete" at bounding box center [903, 493] width 79 height 33
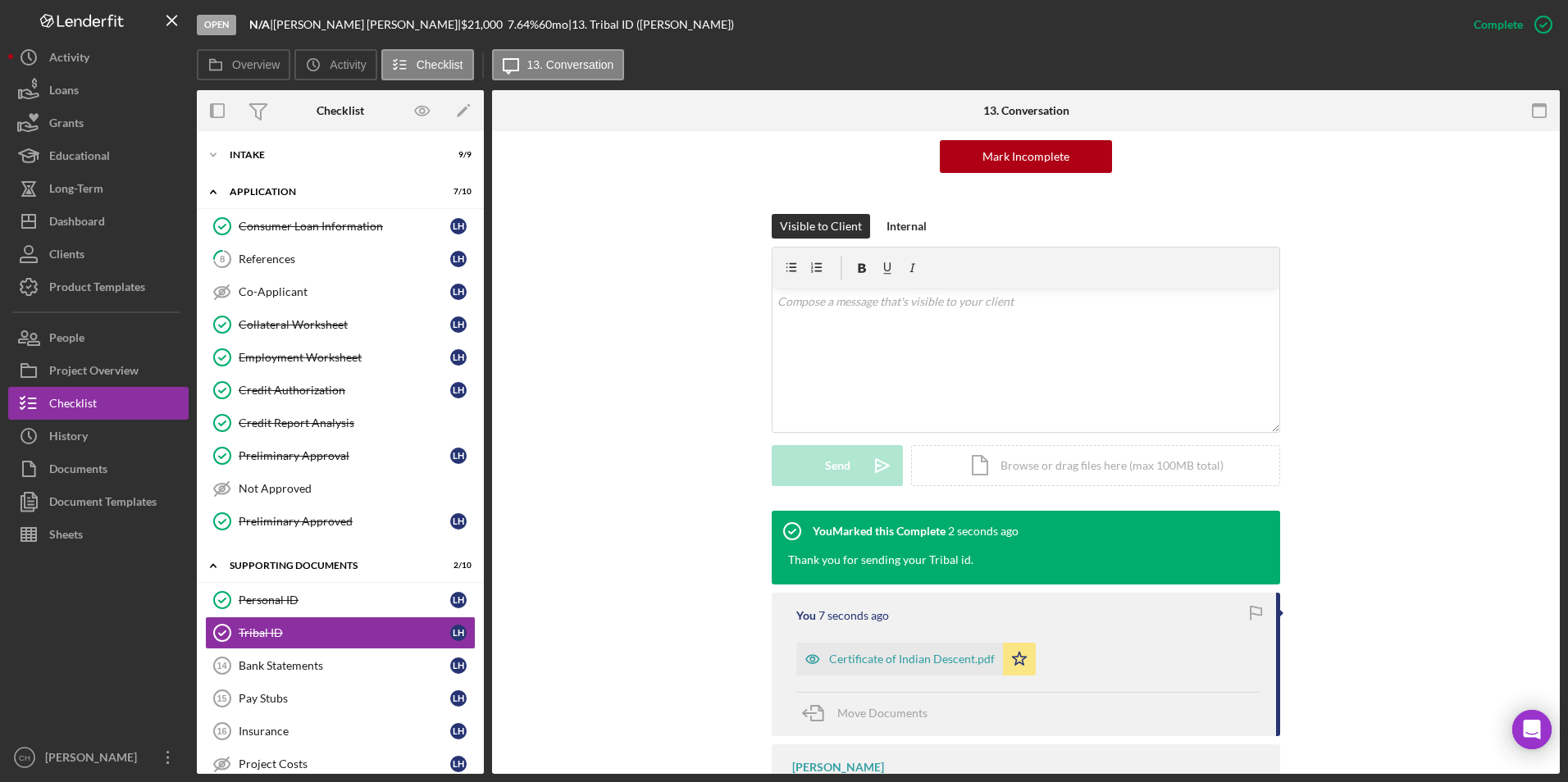
scroll to position [246, 0]
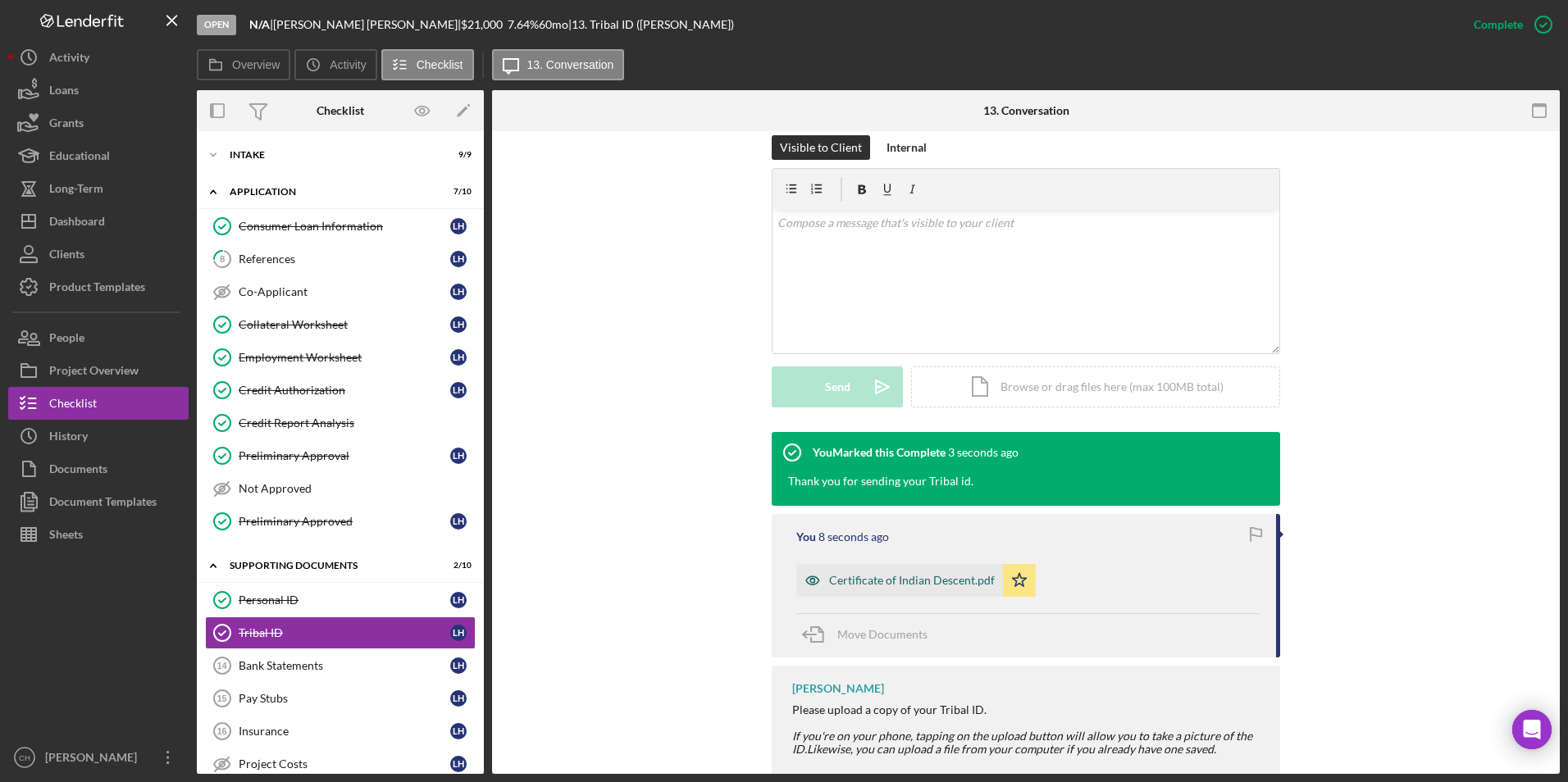
click at [916, 583] on div "Certificate of Indian Descent.pdf" at bounding box center [912, 580] width 165 height 13
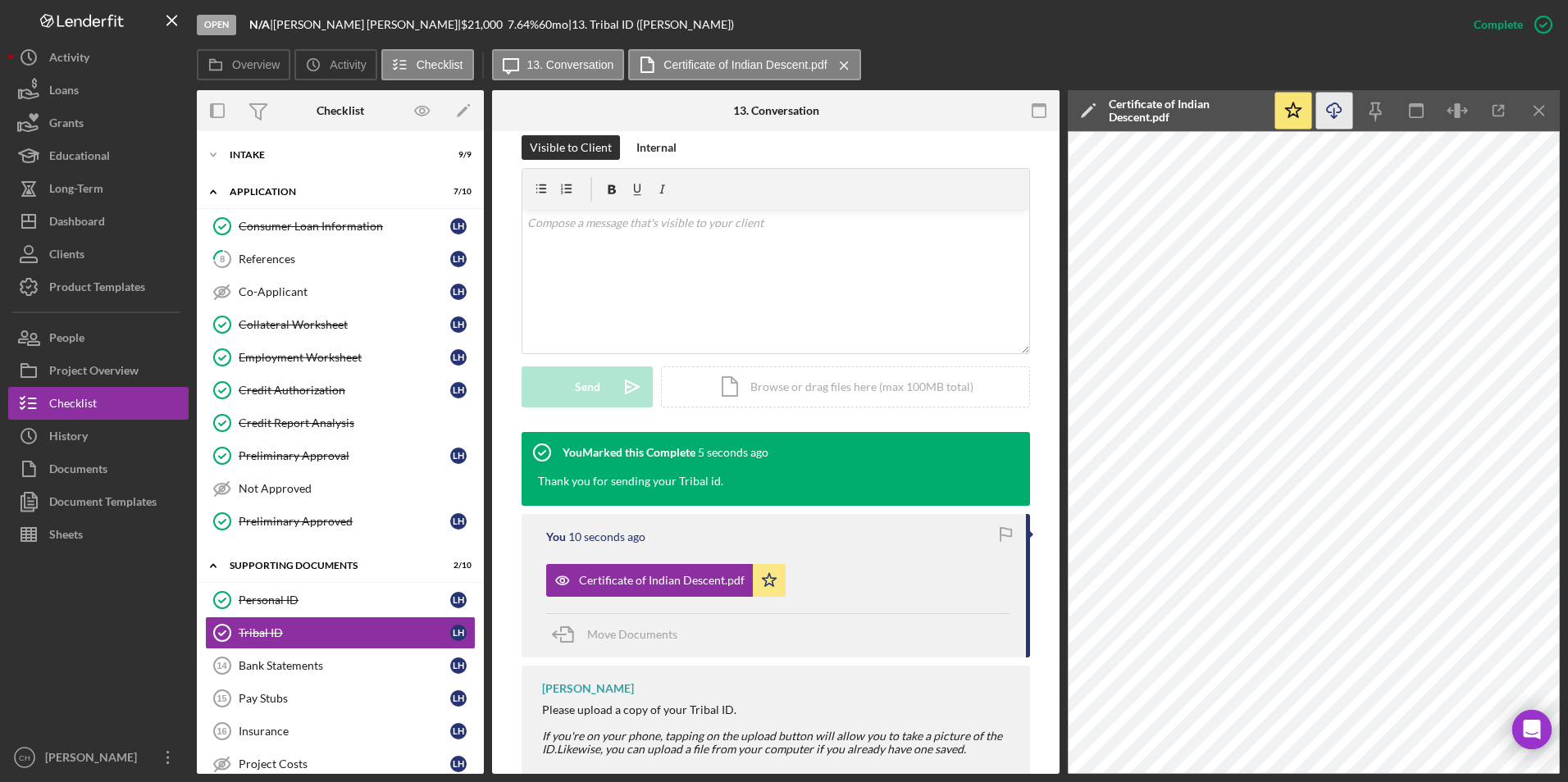
click at [1338, 119] on icon "Icon/Download" at bounding box center [1335, 111] width 37 height 37
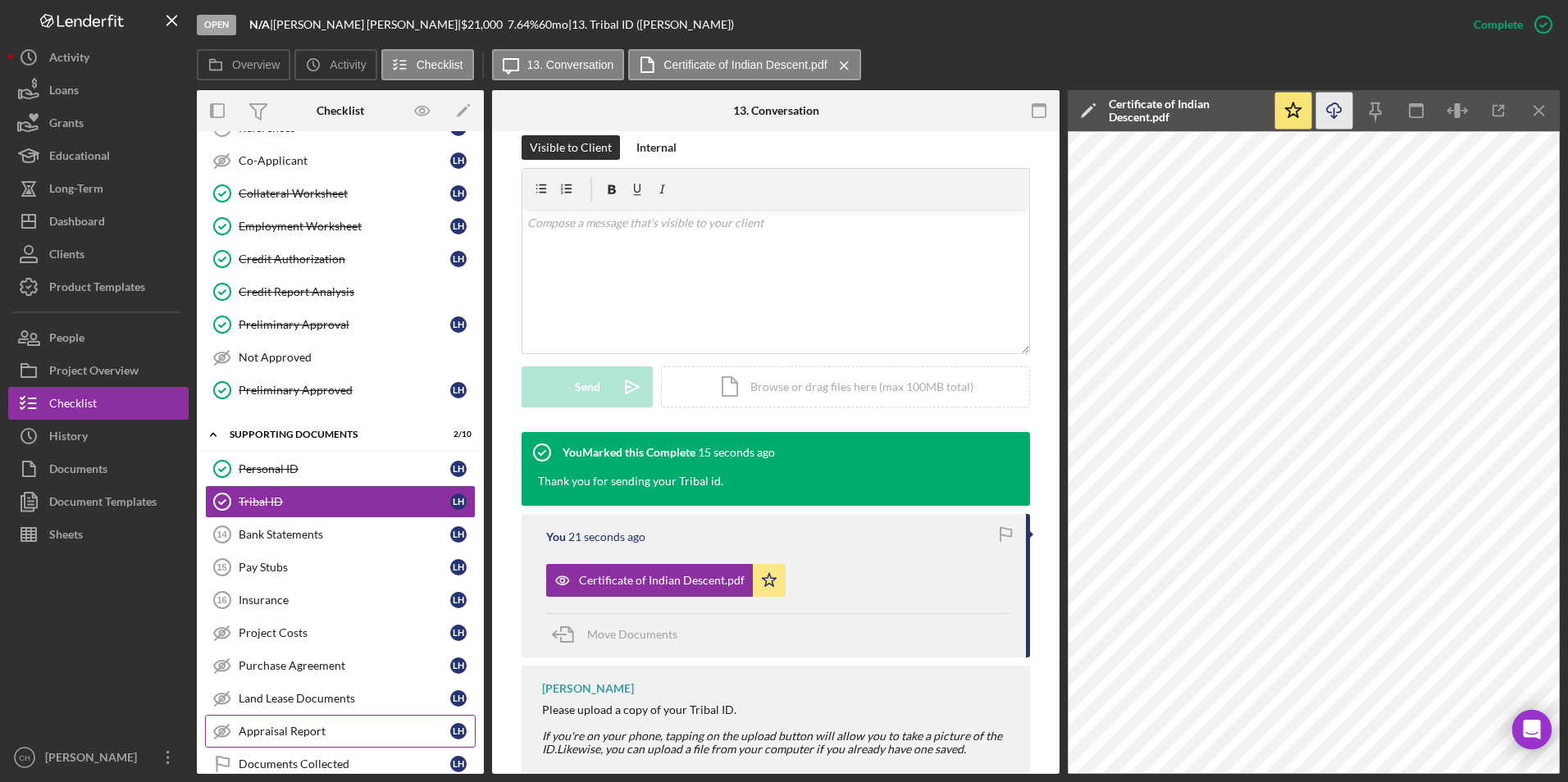
scroll to position [228, 0]
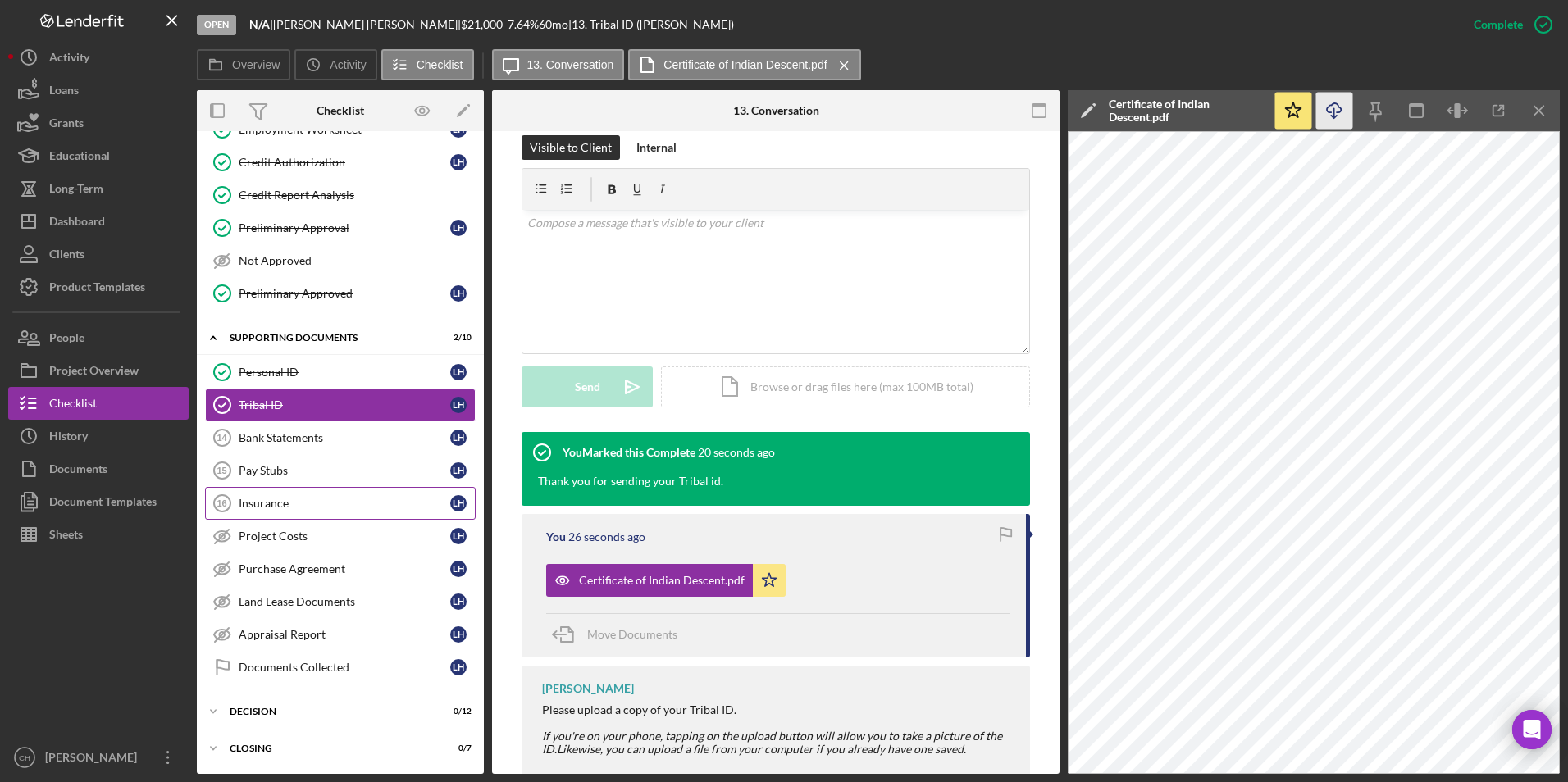
click at [259, 519] on link "Insurance 16 Insurance L H" at bounding box center [340, 503] width 271 height 33
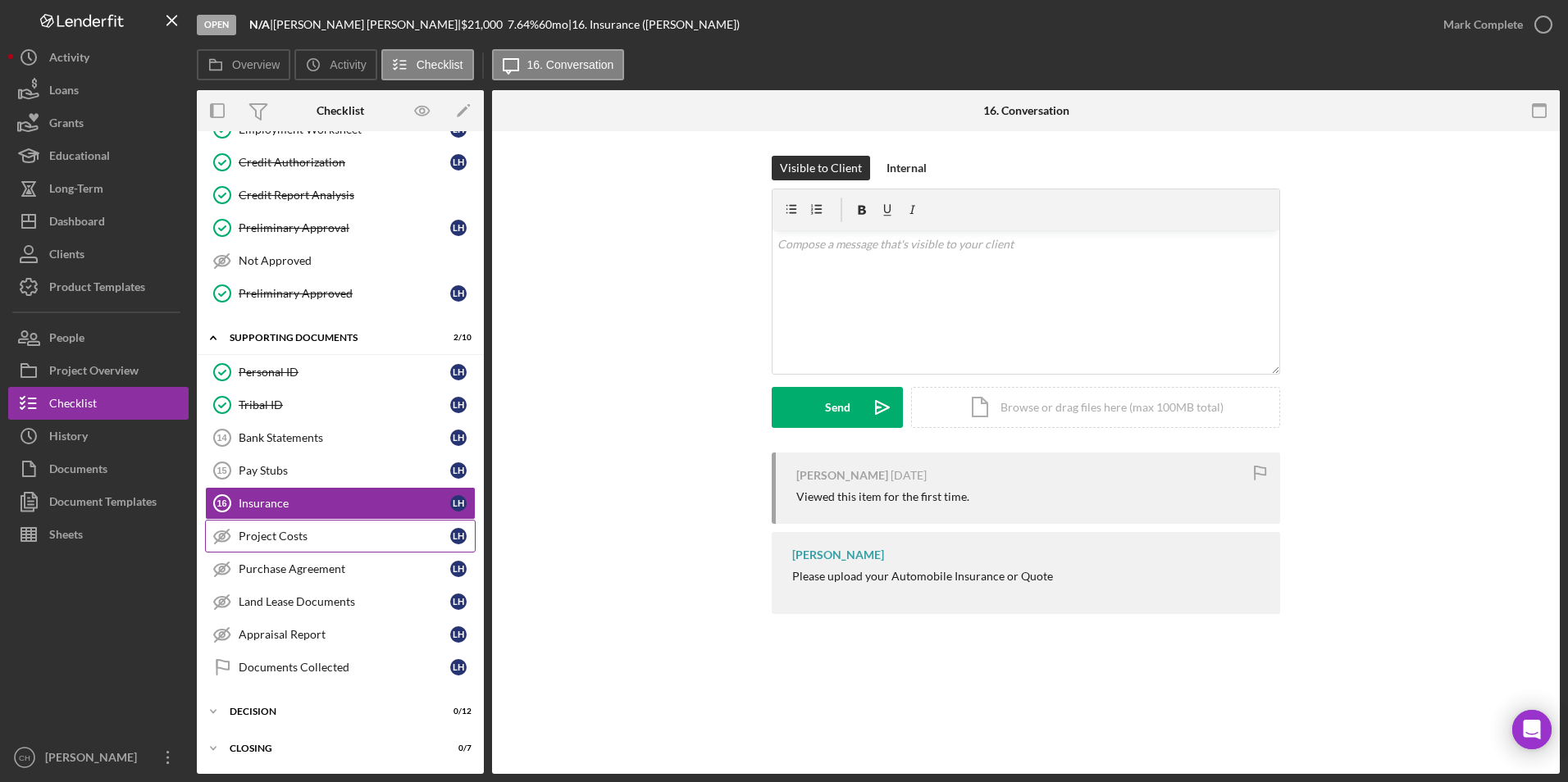
click at [256, 540] on div "Project Costs" at bounding box center [344, 536] width 212 height 13
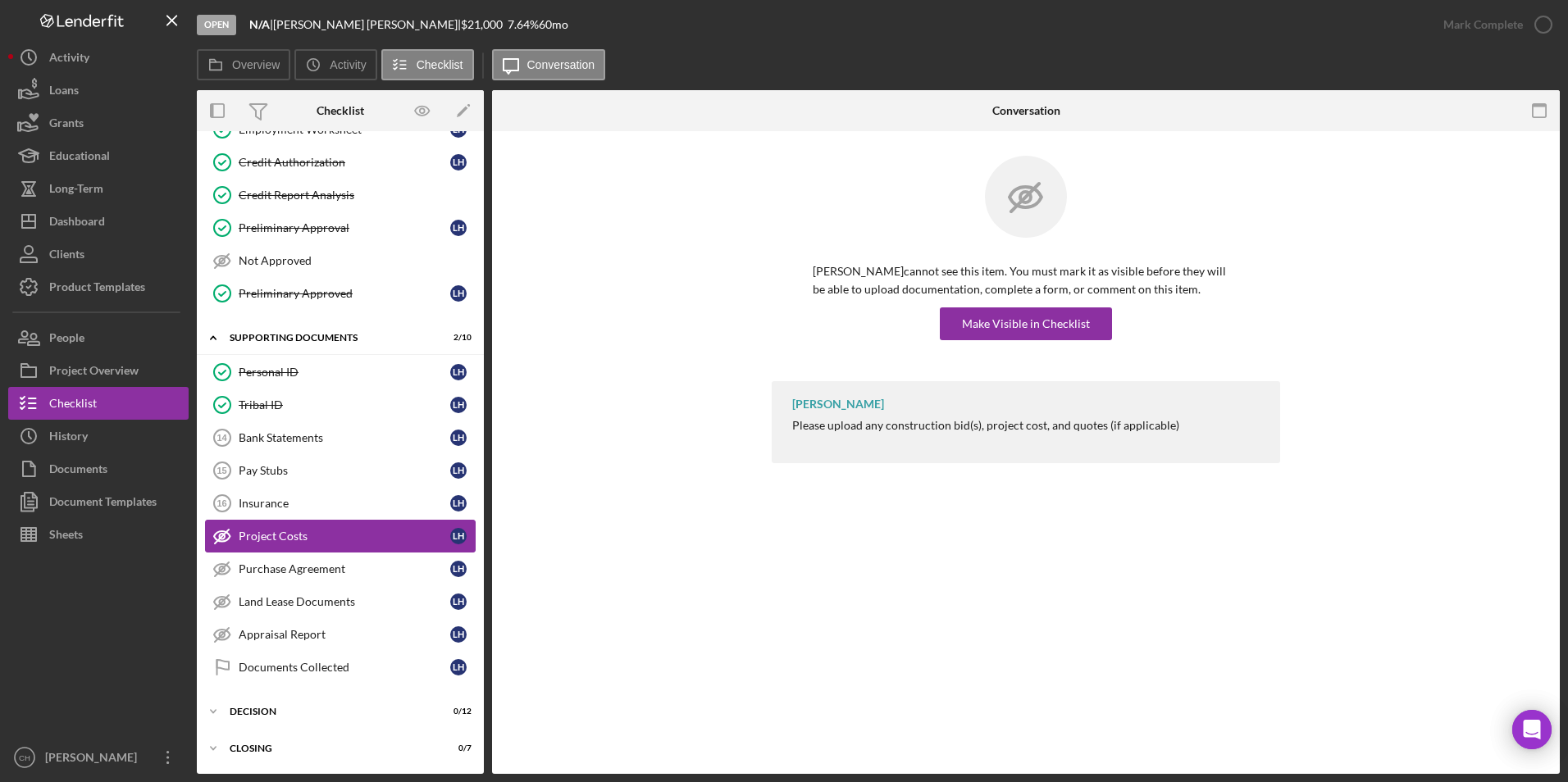
scroll to position [228, 0]
click at [1061, 327] on div "Make Visible in Checklist" at bounding box center [1026, 324] width 128 height 33
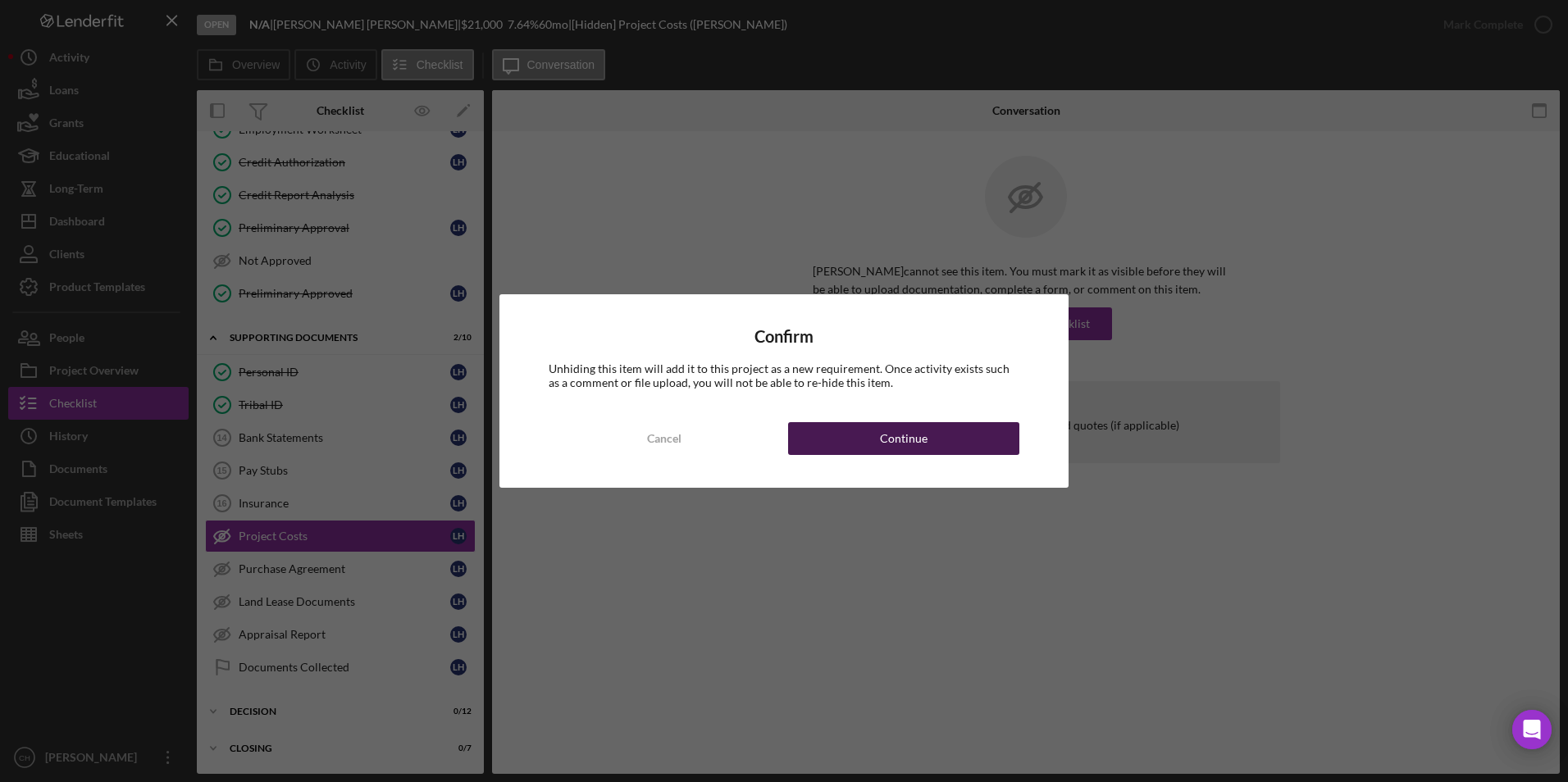
click at [898, 441] on div "Continue" at bounding box center [904, 439] width 48 height 33
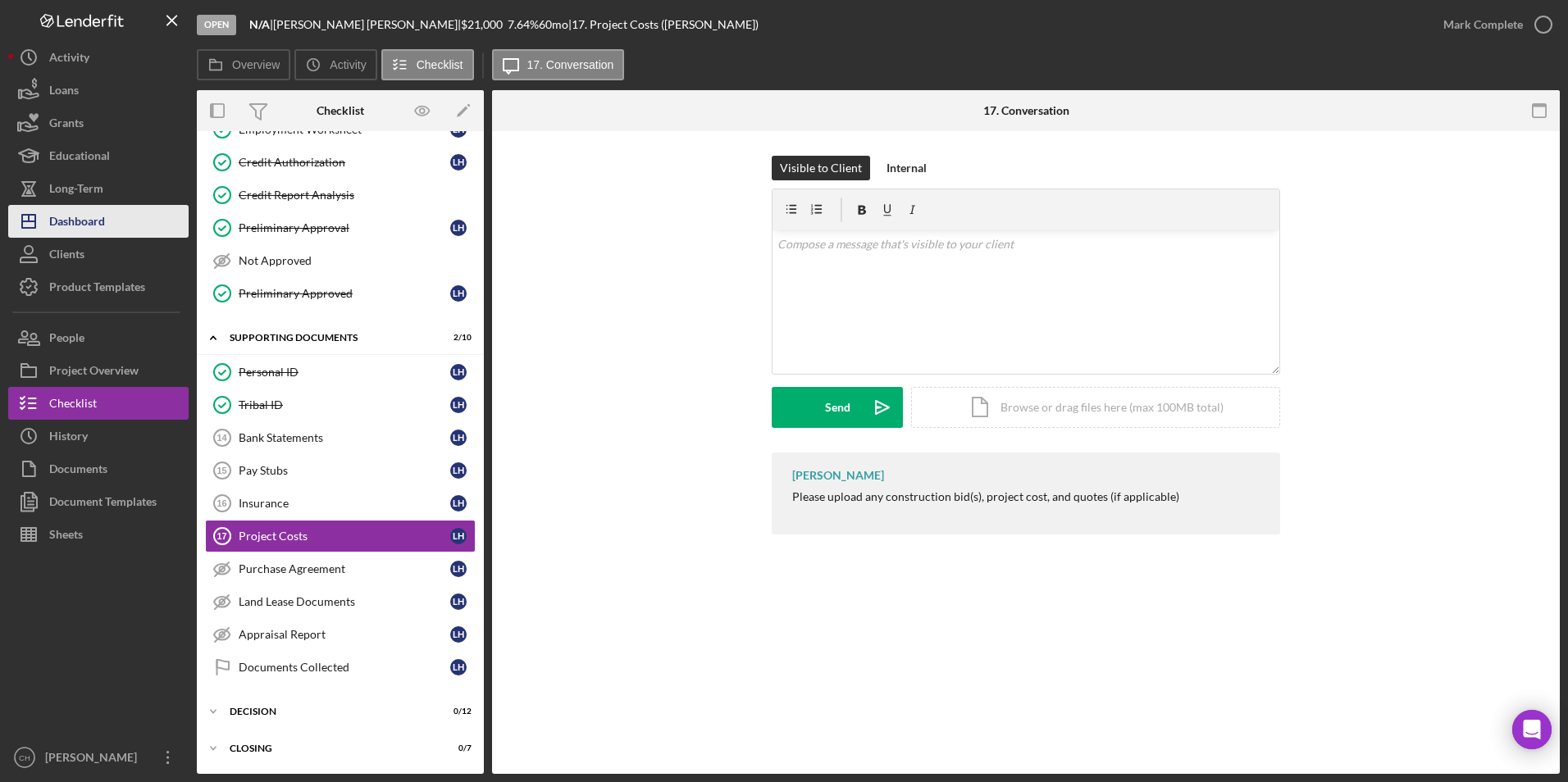
click at [95, 228] on div "Dashboard" at bounding box center [77, 223] width 56 height 37
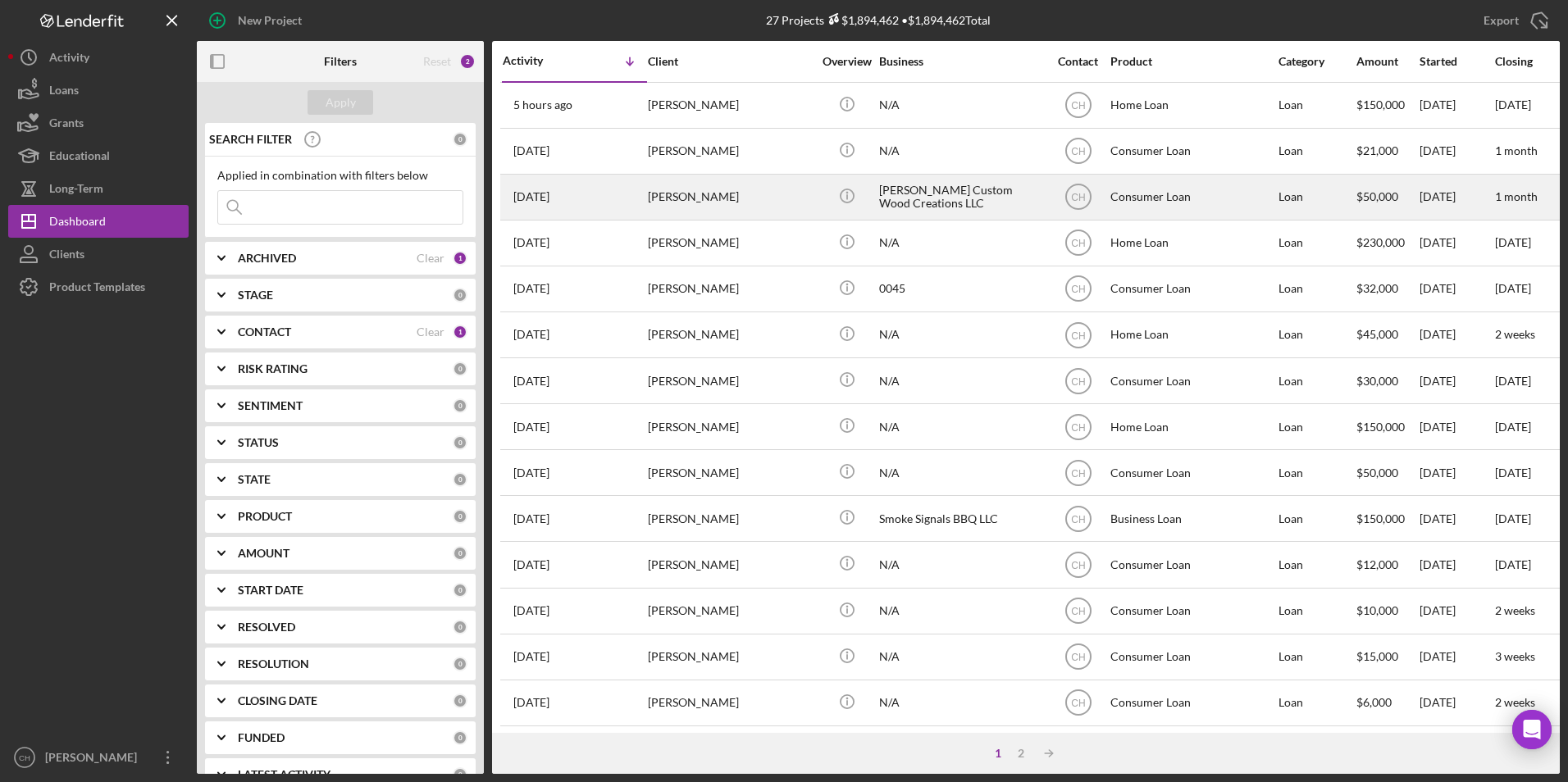
click at [729, 197] on div "[PERSON_NAME]" at bounding box center [730, 198] width 164 height 44
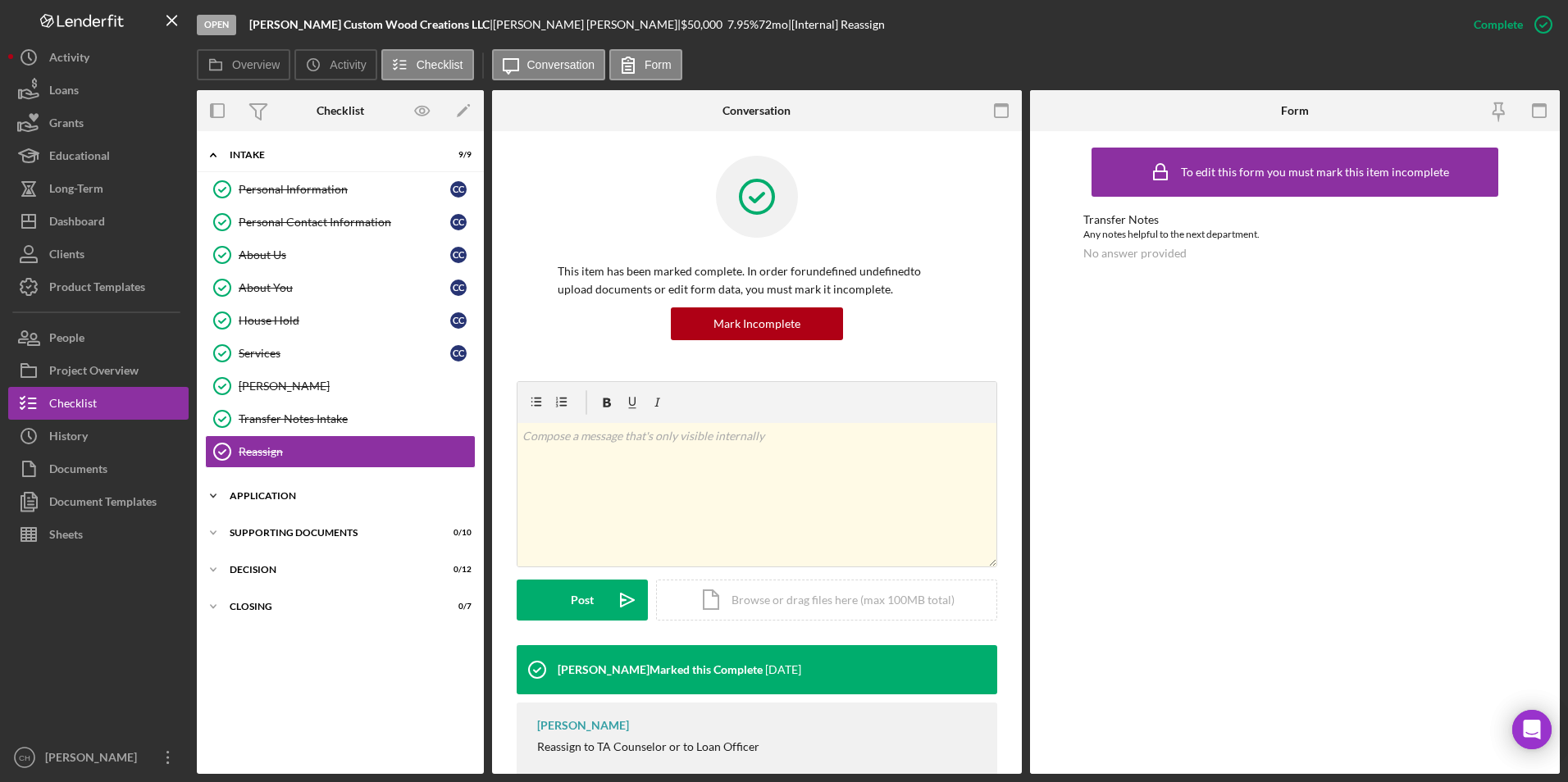
click at [304, 491] on div "Application" at bounding box center [347, 495] width 233 height 10
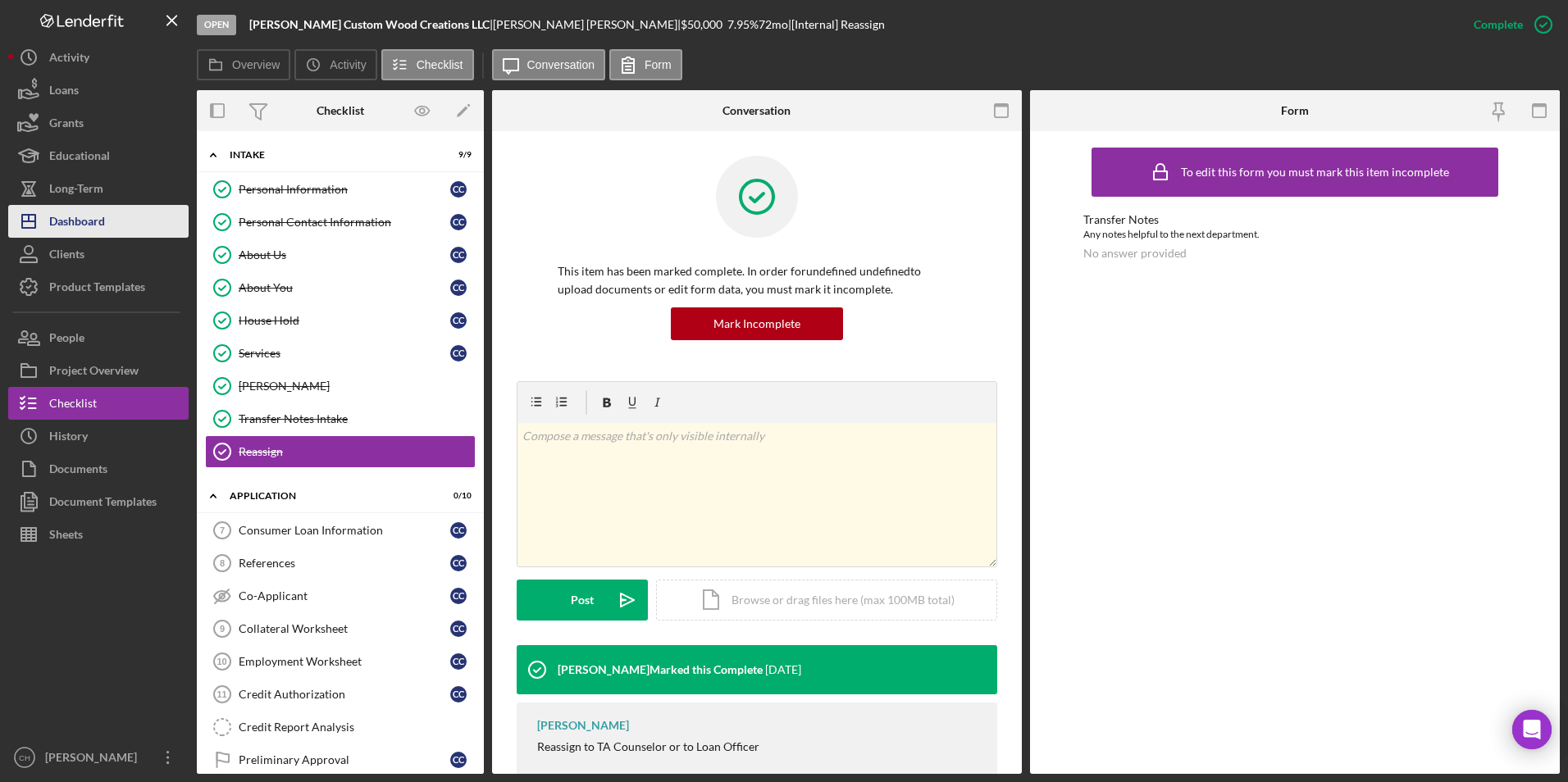
click at [61, 221] on div "Dashboard" at bounding box center [77, 223] width 56 height 37
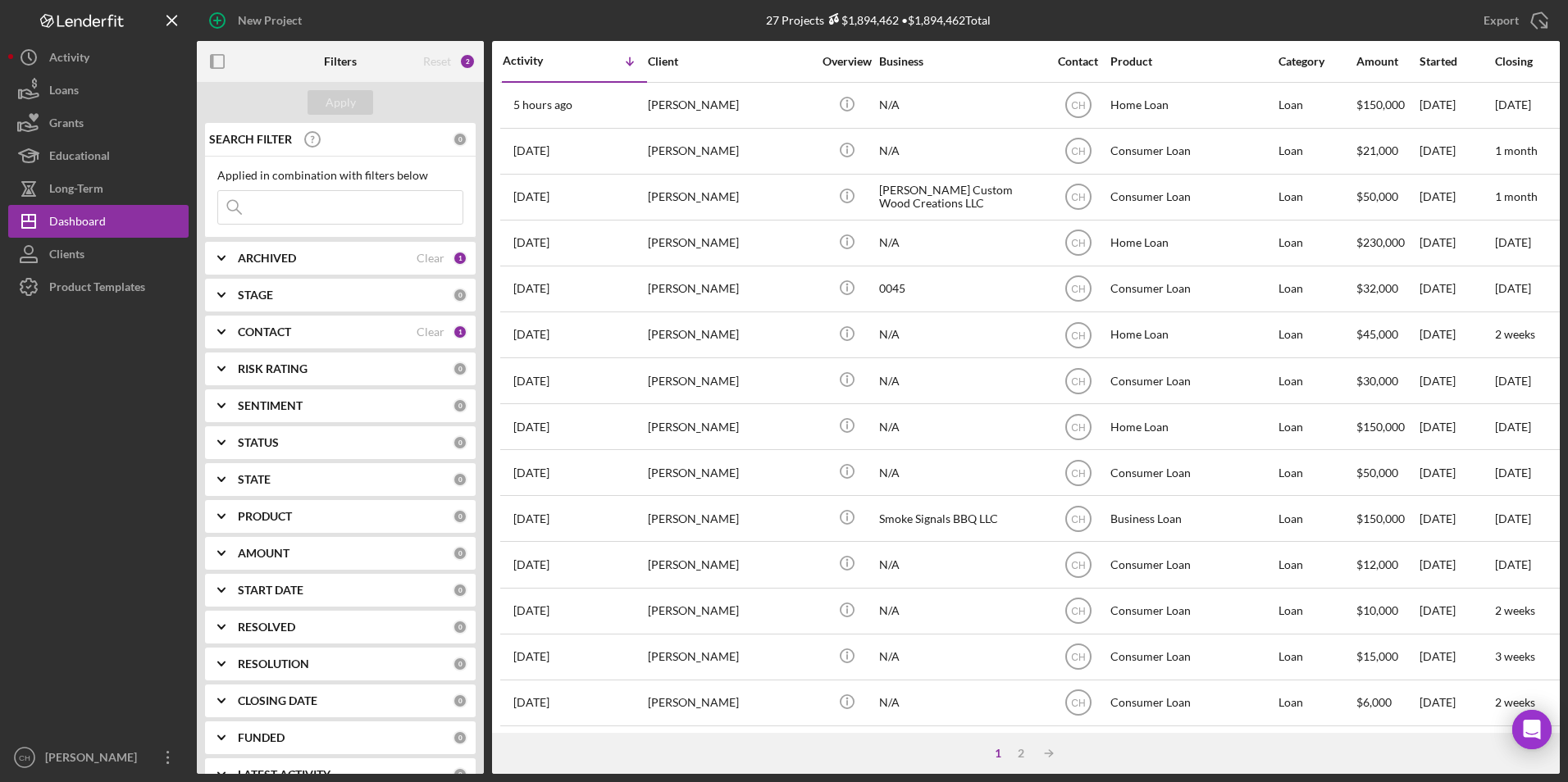
click at [281, 331] on b "CONTACT" at bounding box center [264, 332] width 53 height 13
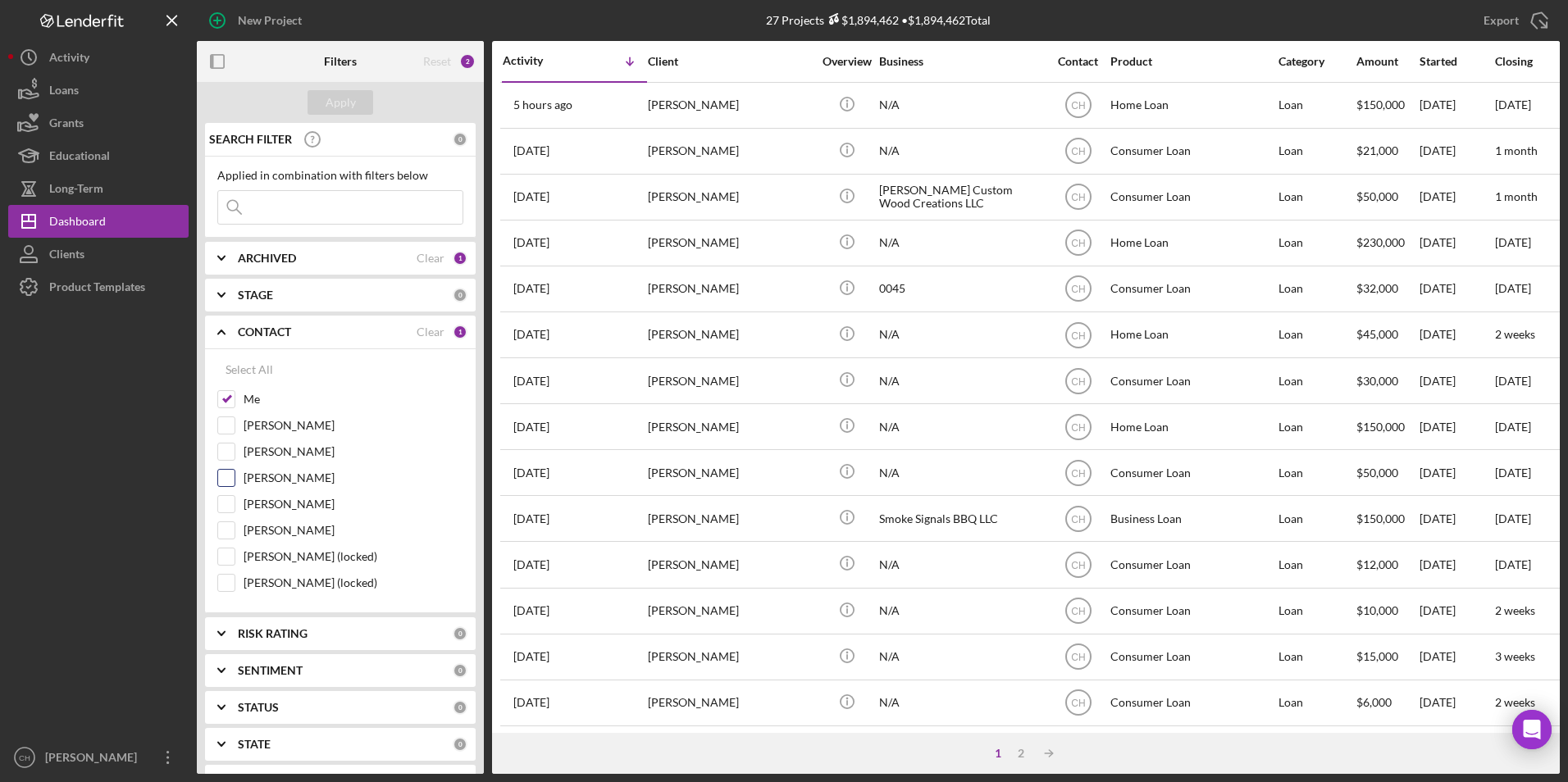
click at [225, 485] on input "[PERSON_NAME]" at bounding box center [226, 478] width 17 height 17
checkbox input "true"
click at [218, 584] on div at bounding box center [226, 583] width 18 height 18
click at [227, 584] on input "[PERSON_NAME] (locked)" at bounding box center [226, 583] width 17 height 17
checkbox input "true"
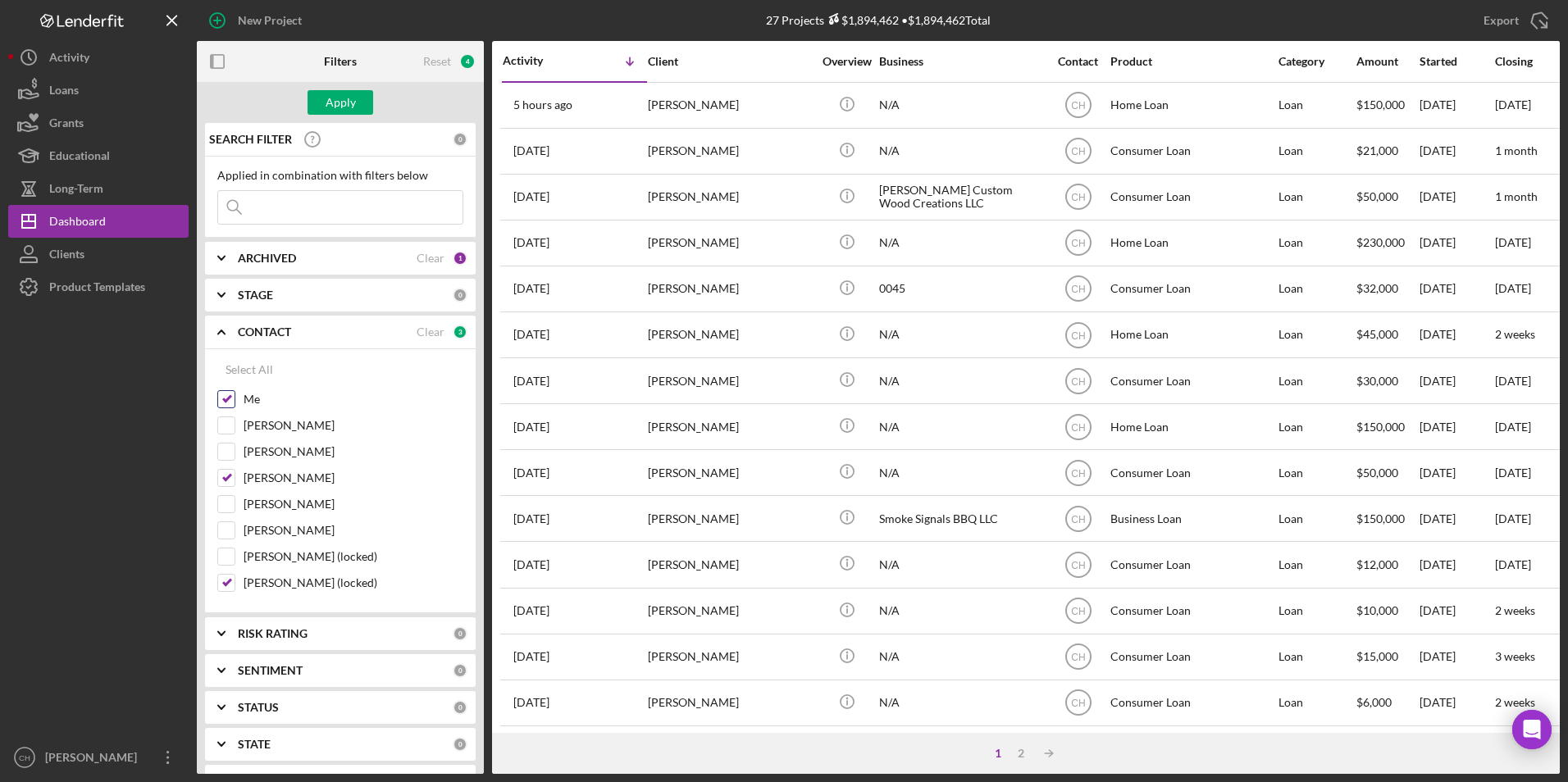
click at [226, 396] on input "Me" at bounding box center [226, 399] width 17 height 17
checkbox input "false"
click at [334, 98] on div "Apply" at bounding box center [340, 103] width 30 height 24
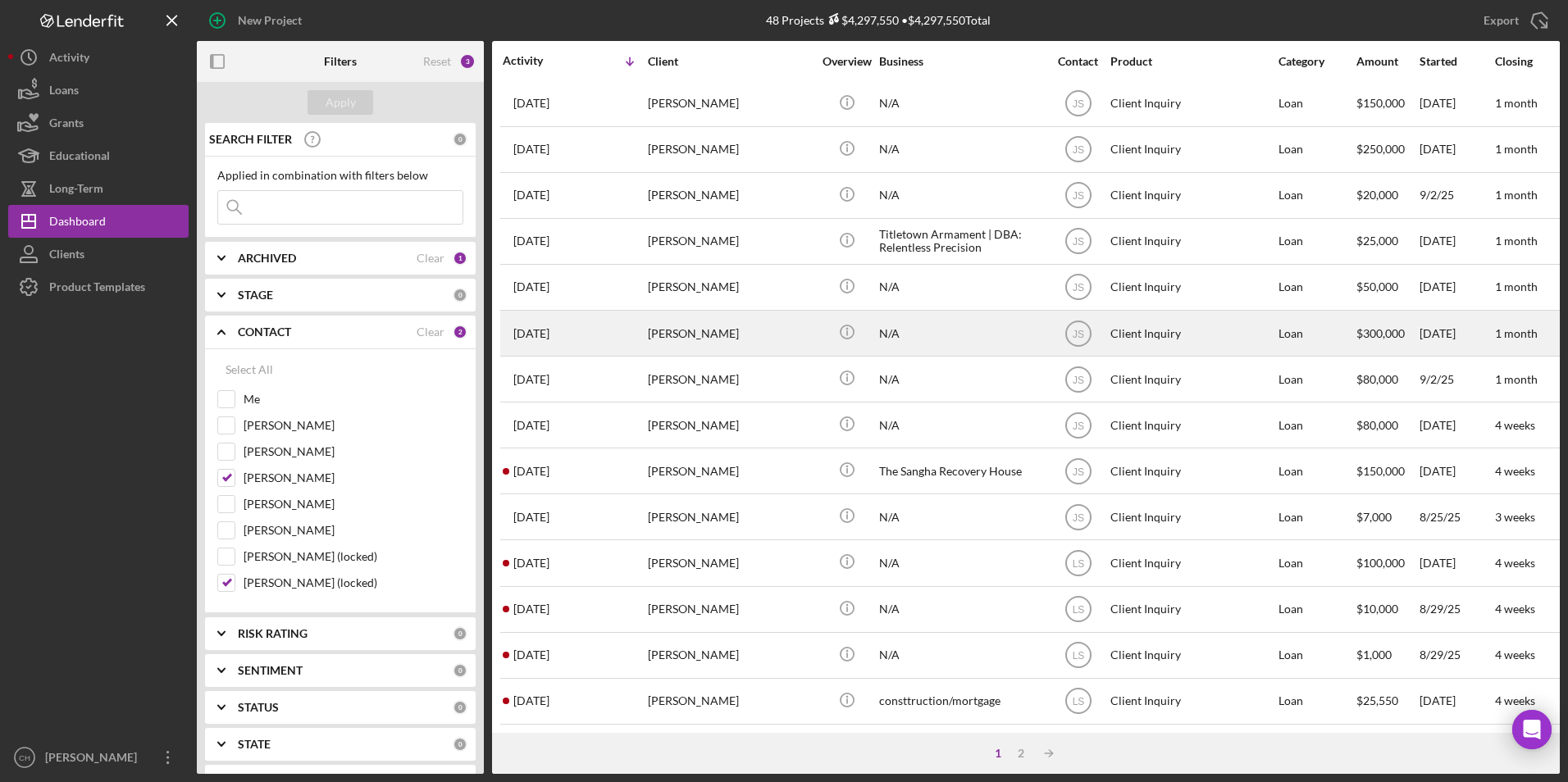
scroll to position [520, 0]
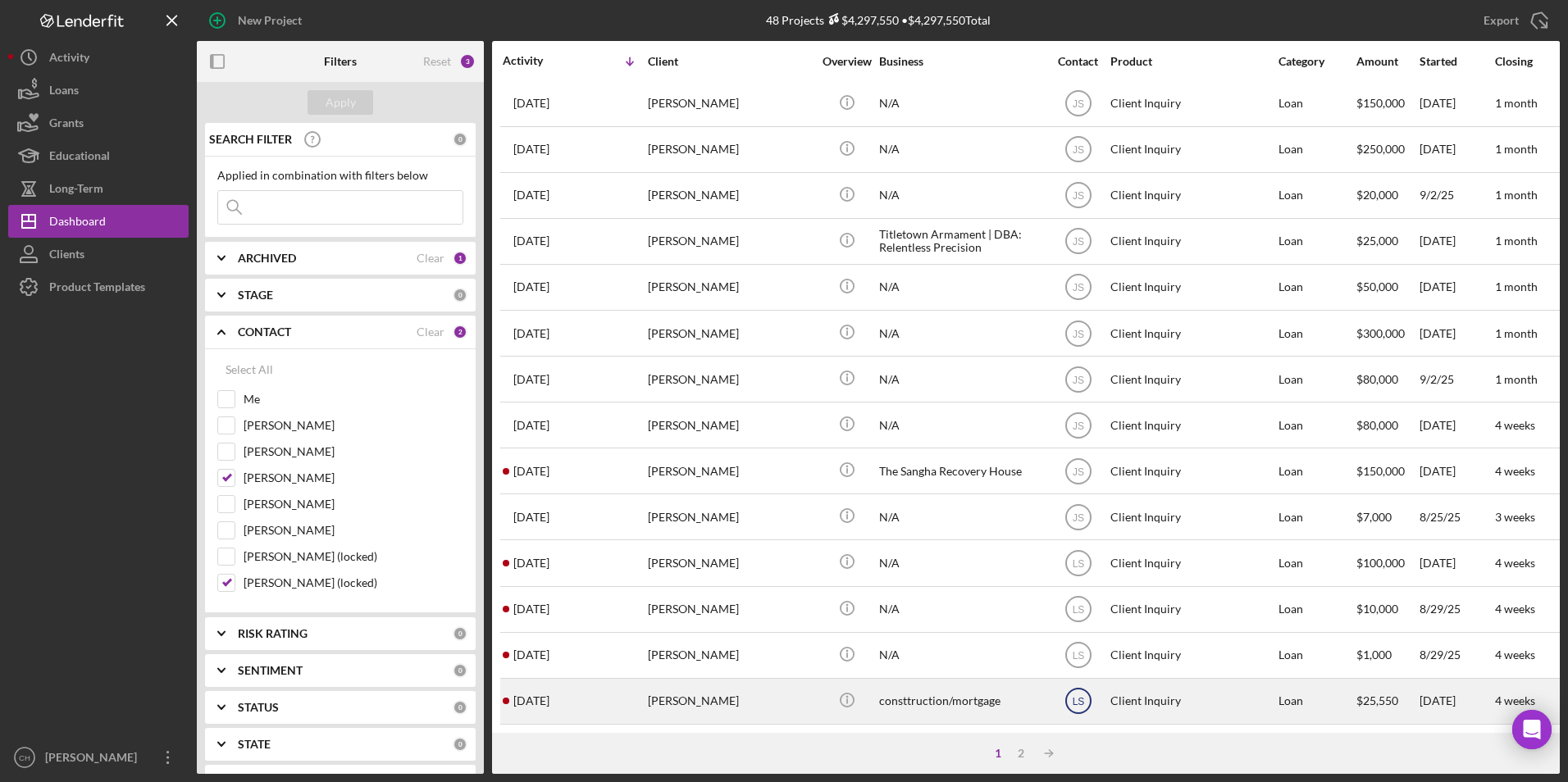
click at [1077, 683] on icon "LS" at bounding box center [1078, 701] width 41 height 41
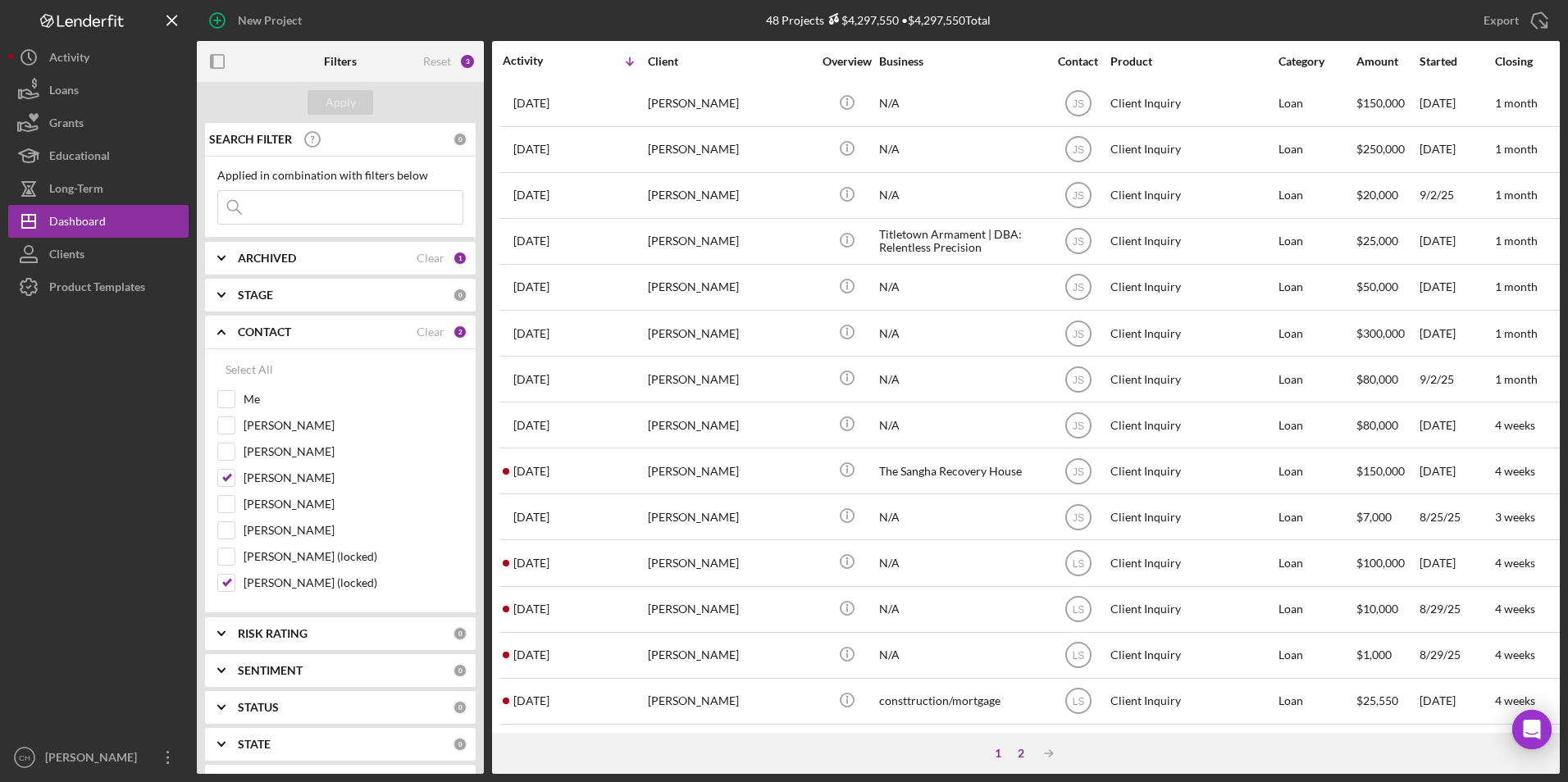
click at [1020, 753] on div "2" at bounding box center [1020, 753] width 23 height 13
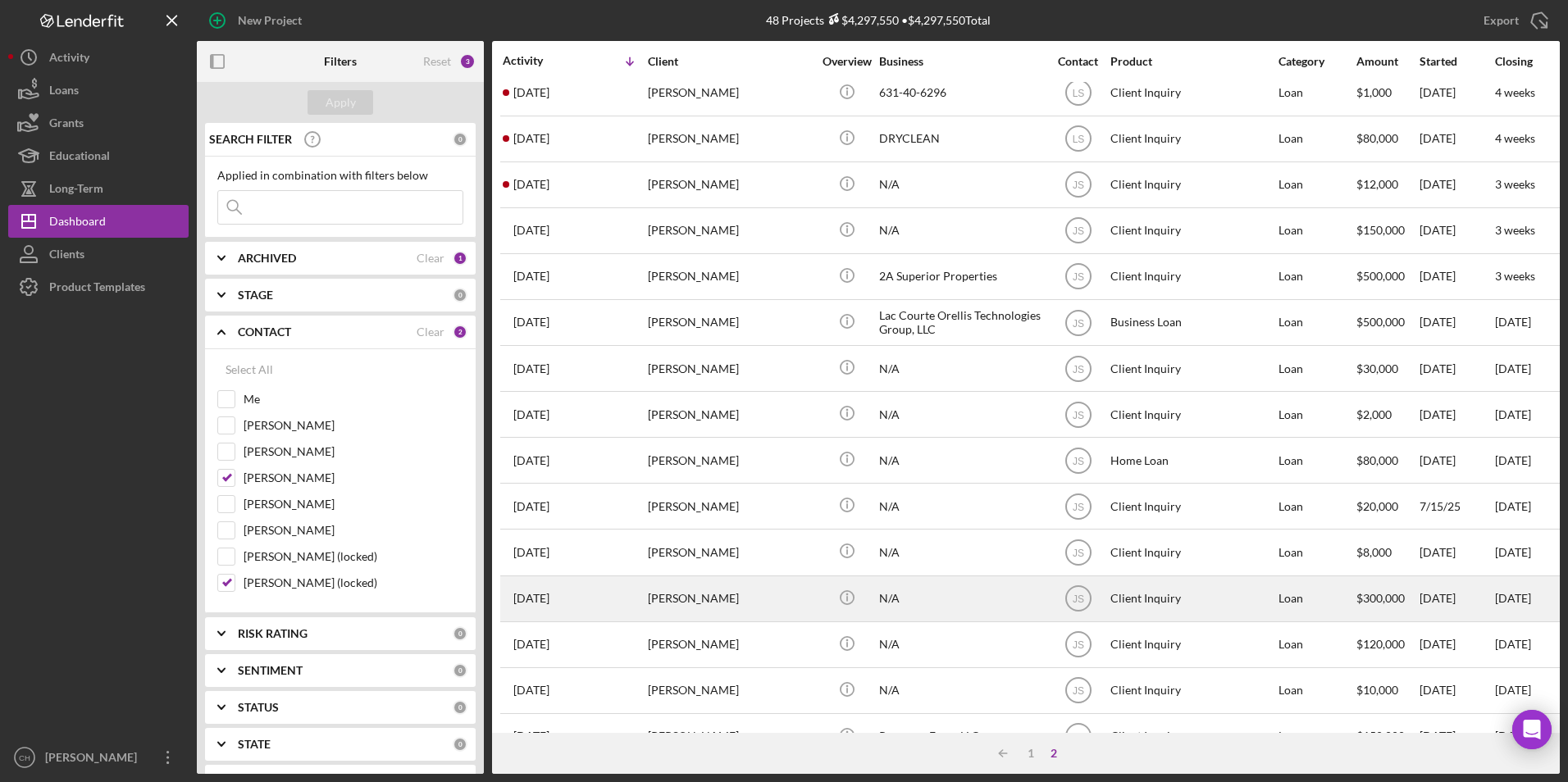
scroll to position [0, 0]
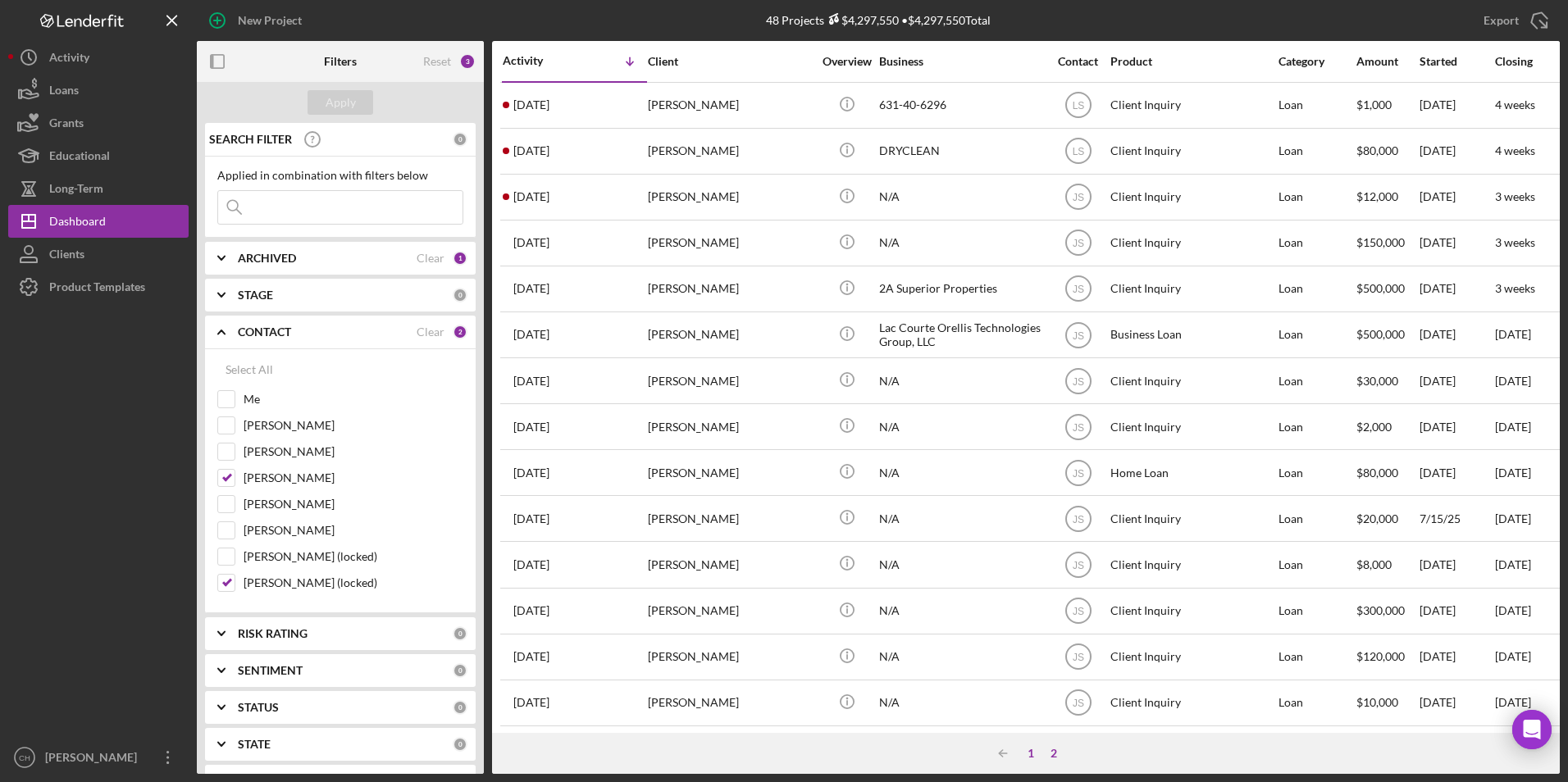
click at [1031, 752] on div "1" at bounding box center [1031, 753] width 23 height 13
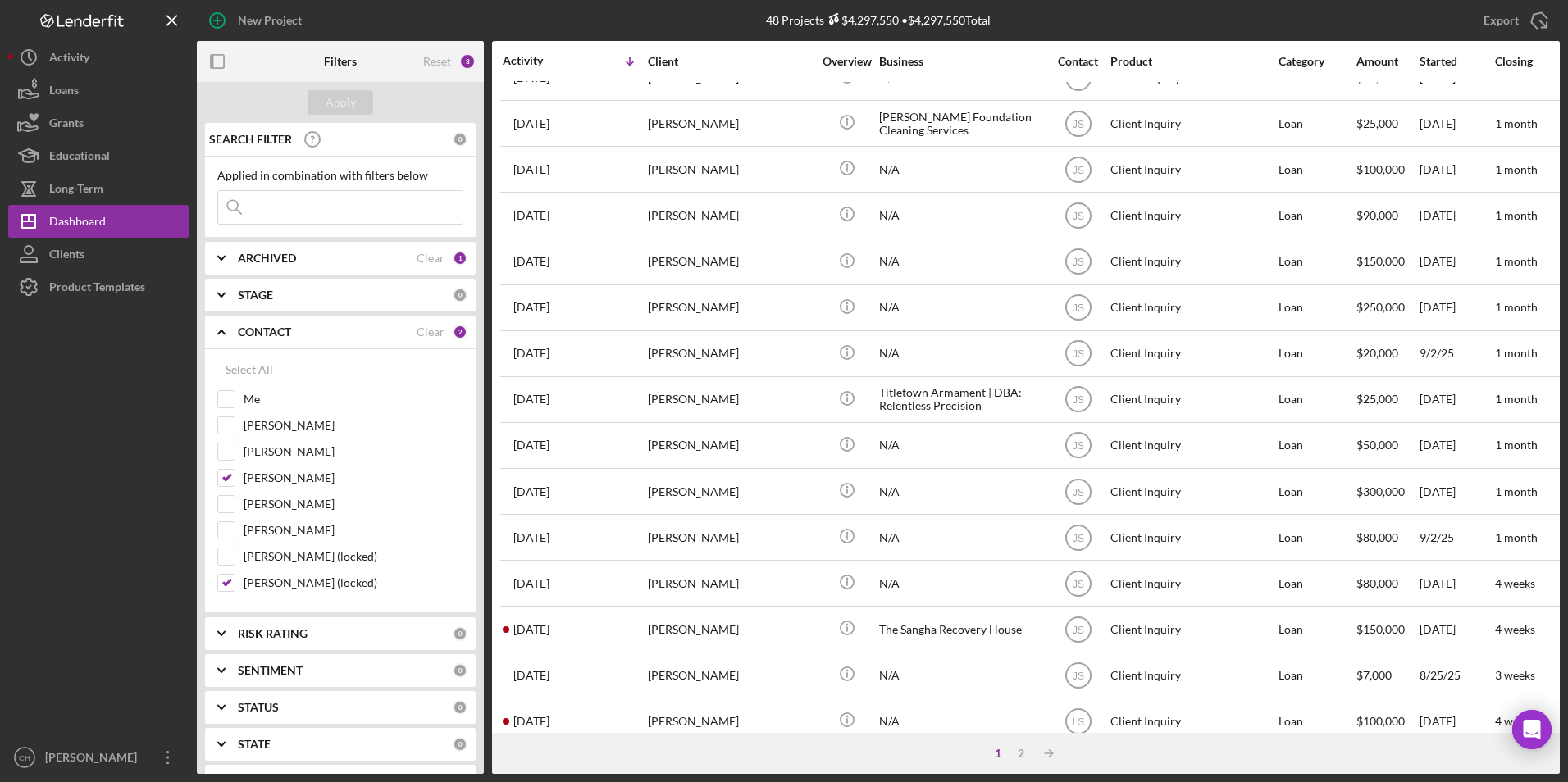
scroll to position [520, 0]
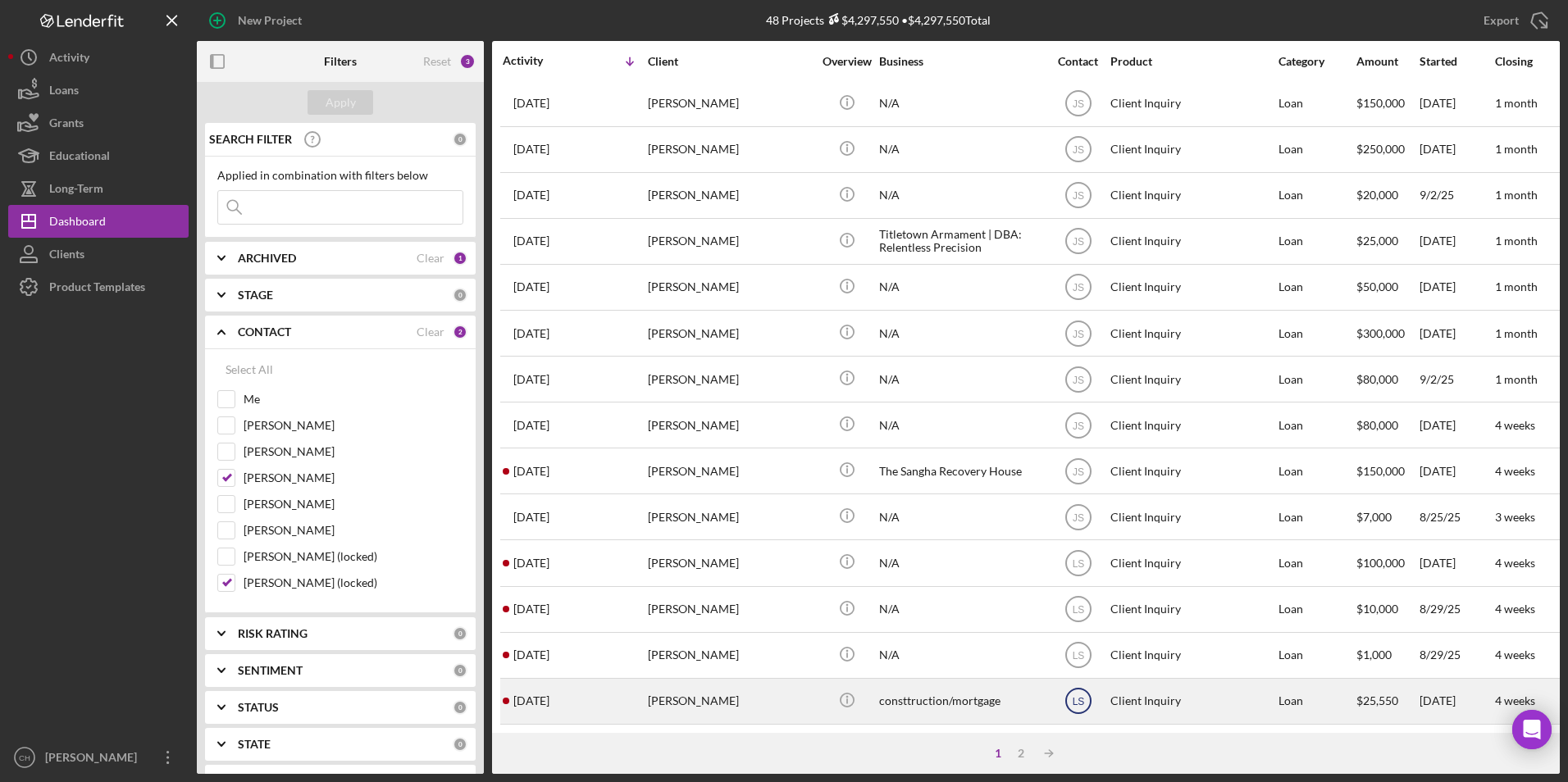
click at [1076, 682] on icon "LS" at bounding box center [1078, 701] width 41 height 41
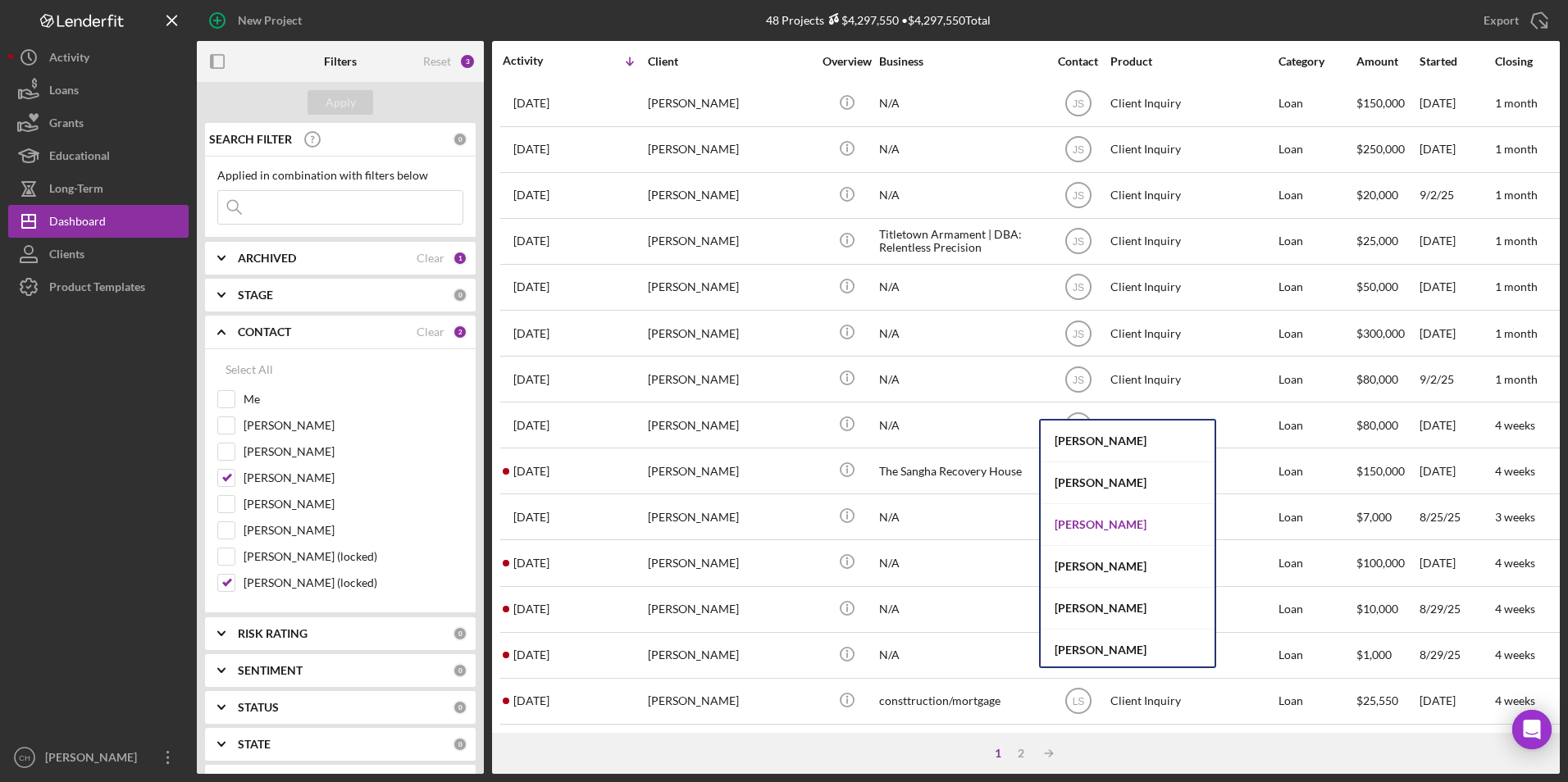
click at [1086, 524] on div "[PERSON_NAME]" at bounding box center [1127, 525] width 174 height 42
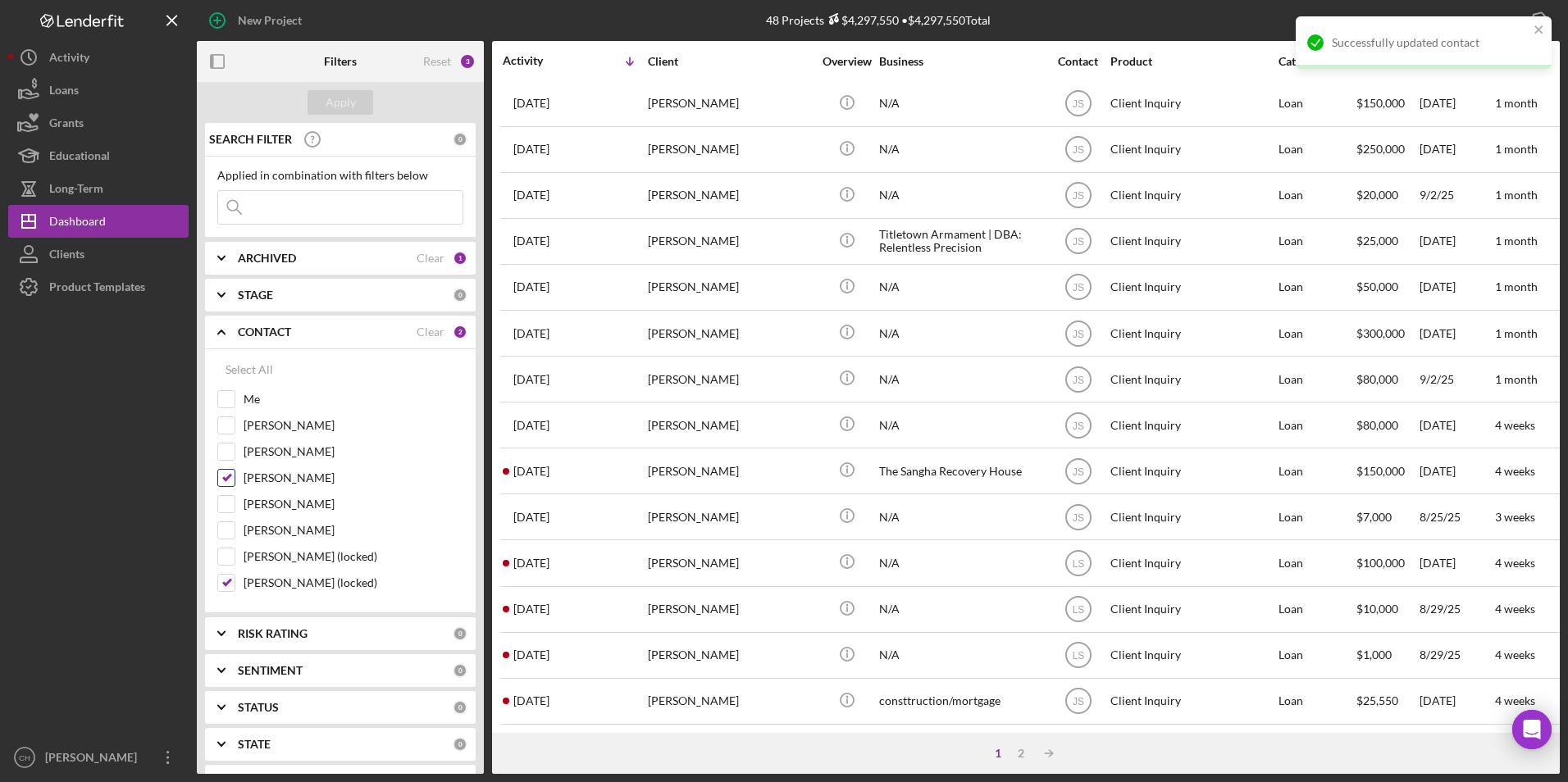
click at [231, 480] on input "[PERSON_NAME]" at bounding box center [226, 478] width 17 height 17
checkbox input "false"
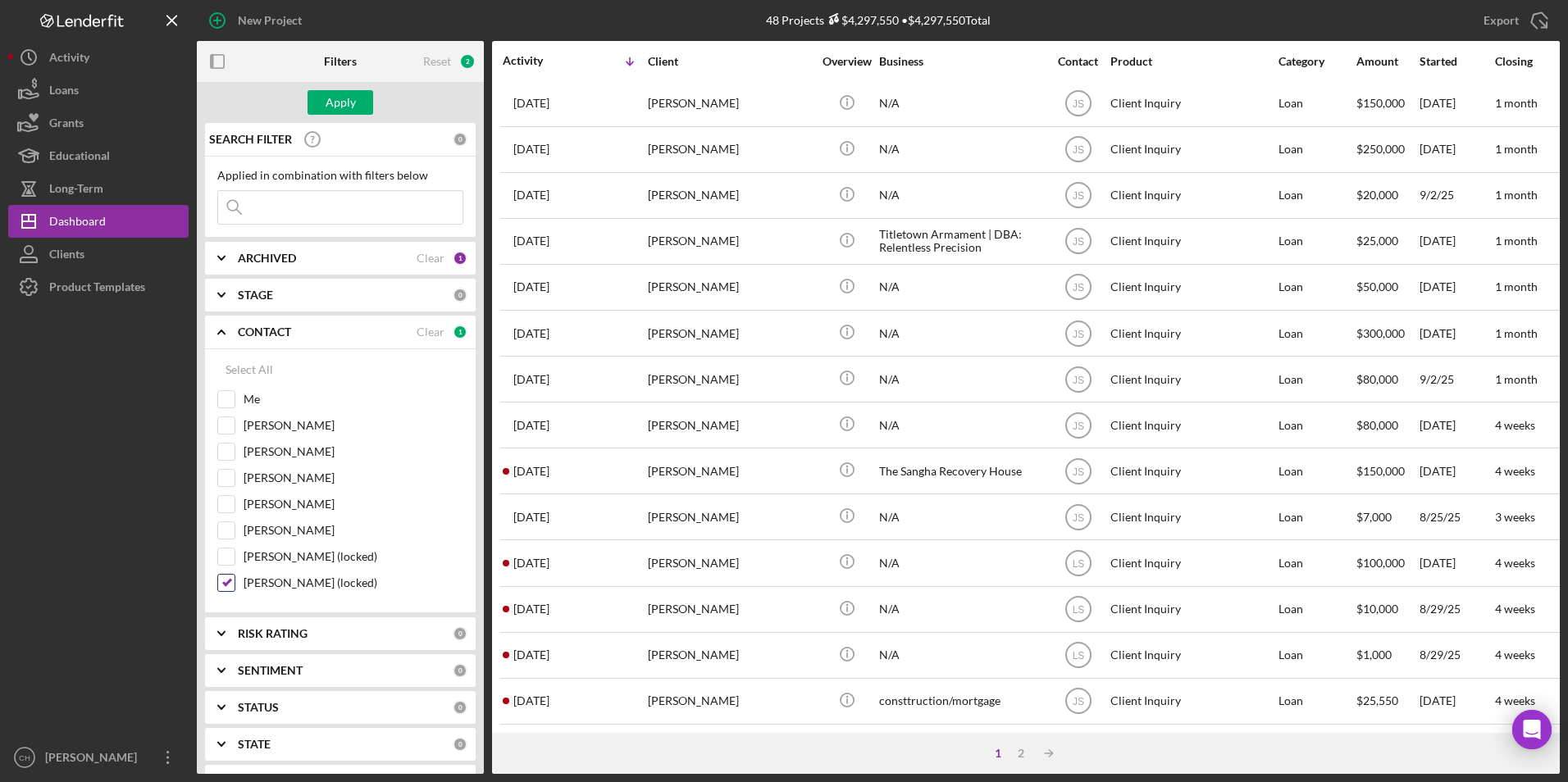
click at [225, 576] on input "[PERSON_NAME] (locked)" at bounding box center [226, 583] width 17 height 17
checkbox input "false"
click at [226, 398] on input "Me" at bounding box center [226, 399] width 17 height 17
checkbox input "true"
click at [345, 105] on div "Apply" at bounding box center [340, 103] width 30 height 24
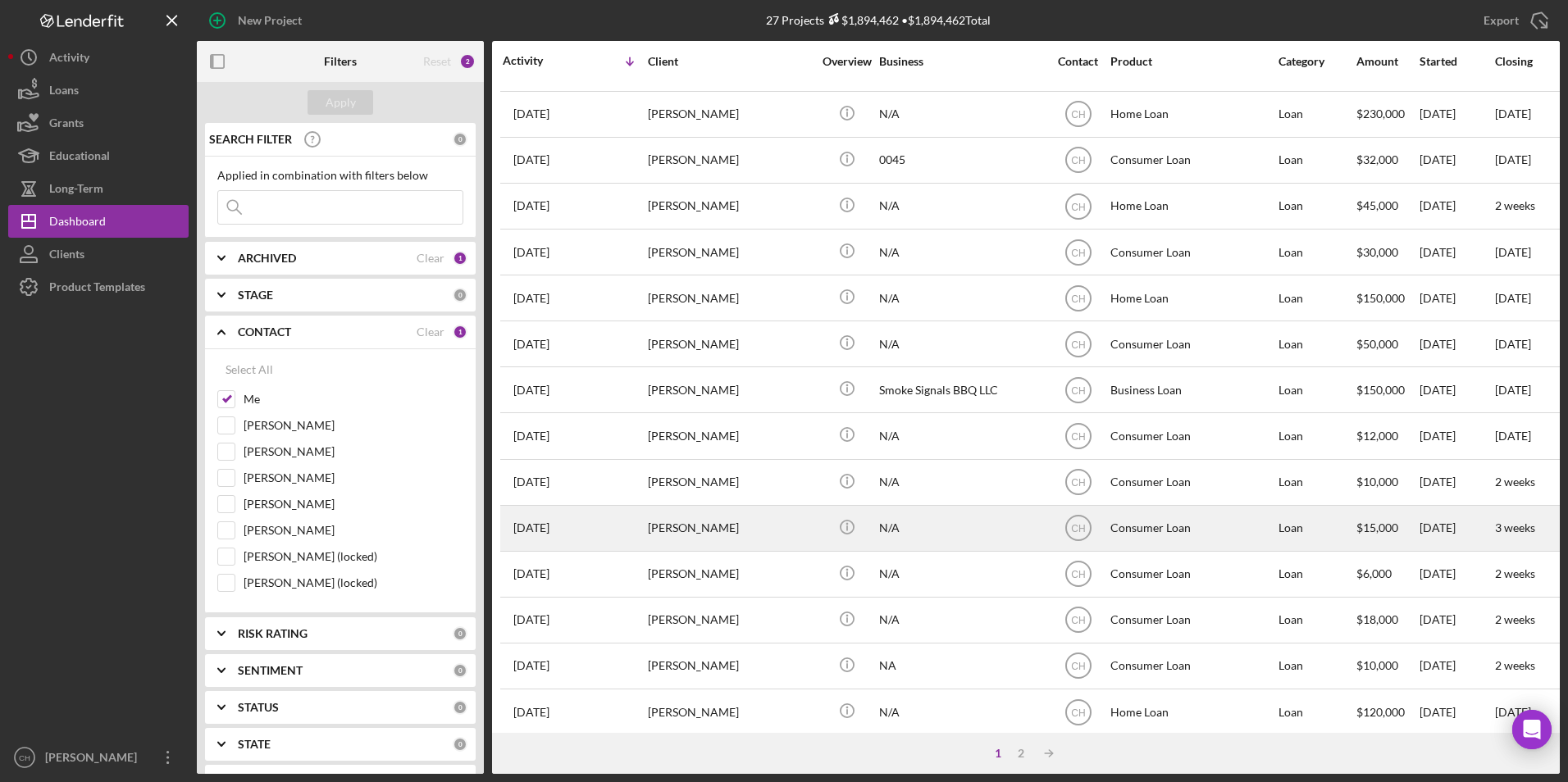
scroll to position [0, 0]
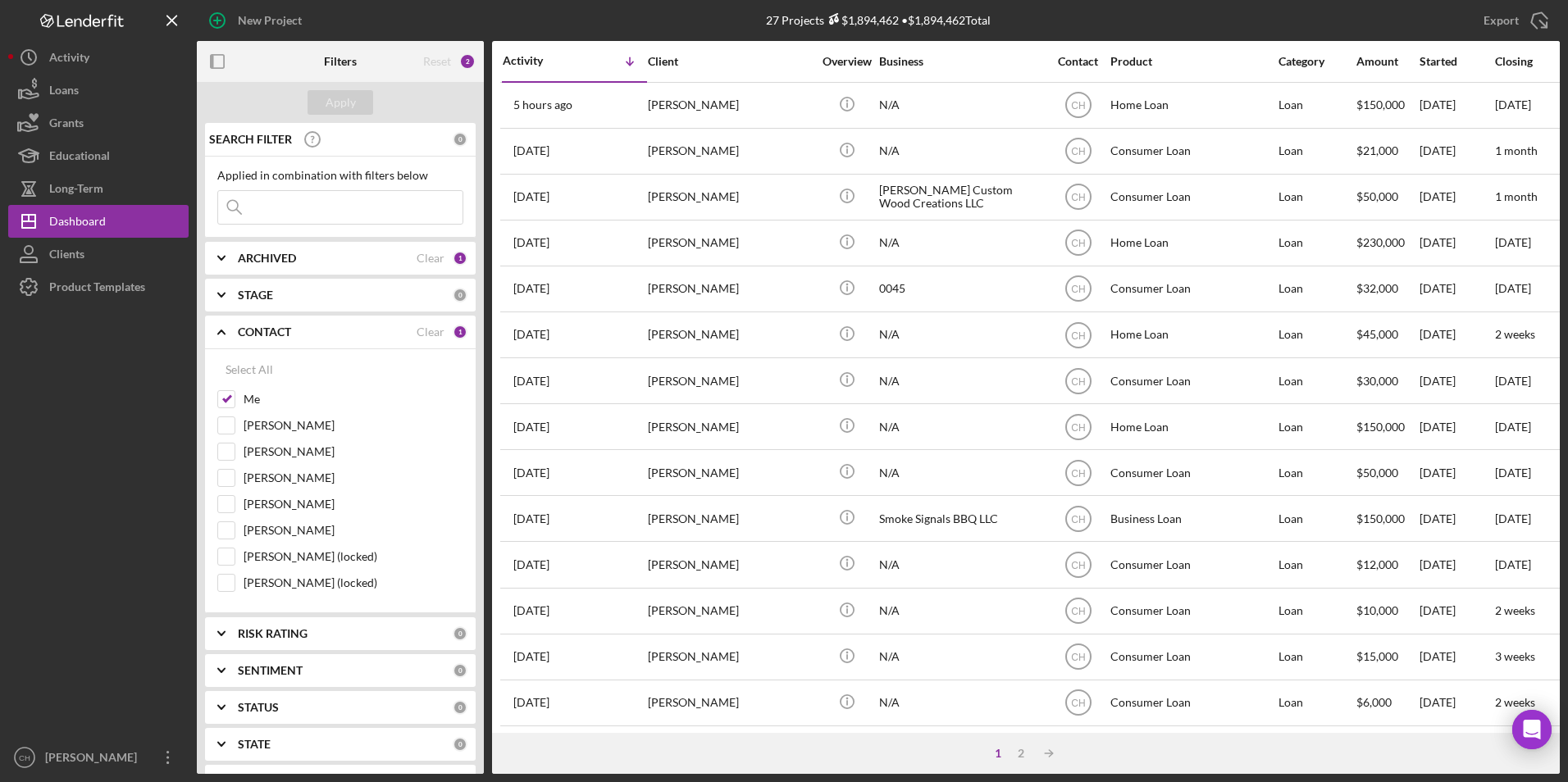
click at [219, 334] on polyline at bounding box center [222, 333] width 7 height 3
